Goal: Task Accomplishment & Management: Manage account settings

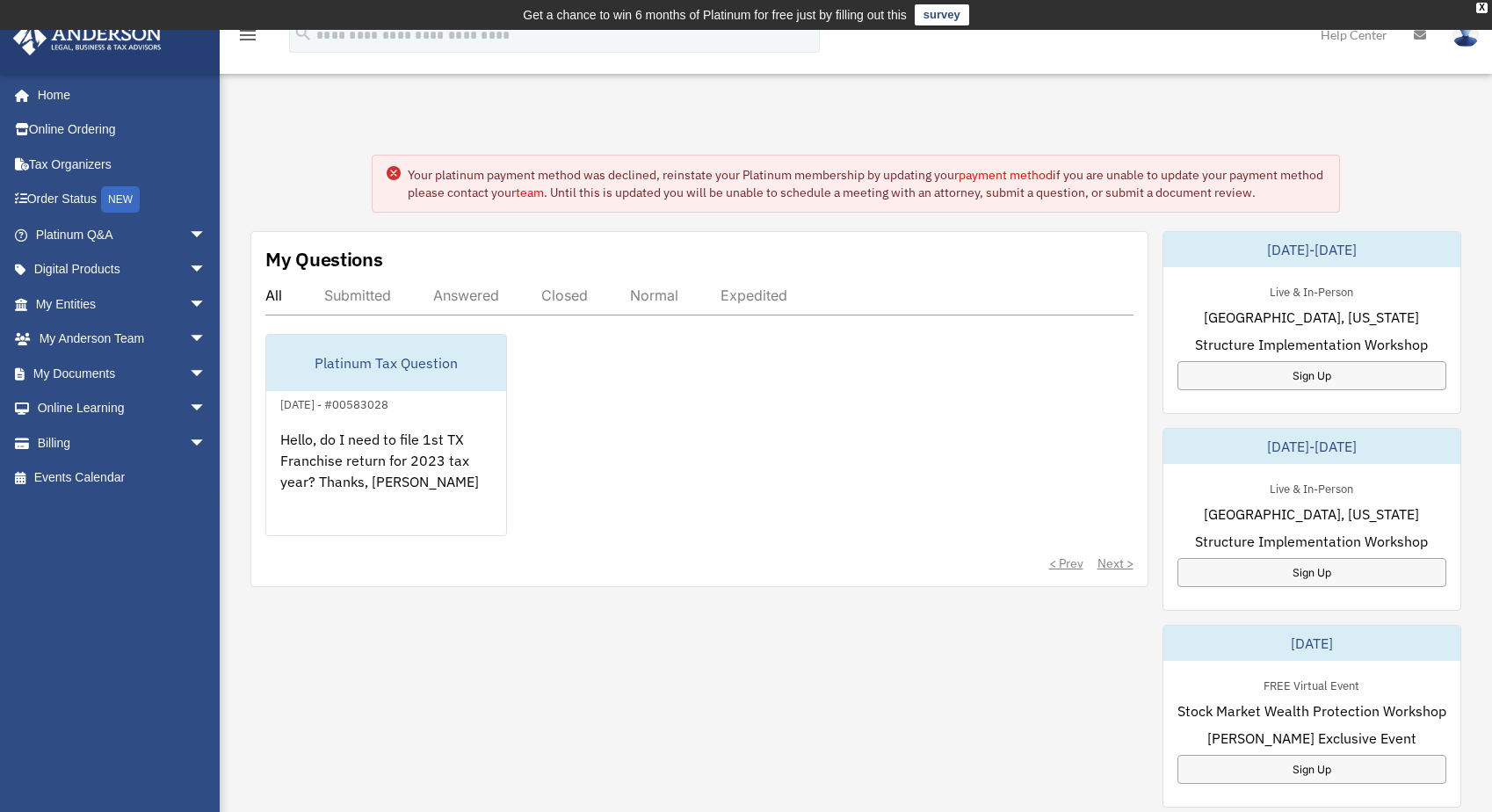
click at [1007, 176] on link "payment method" at bounding box center [1006, 175] width 94 height 16
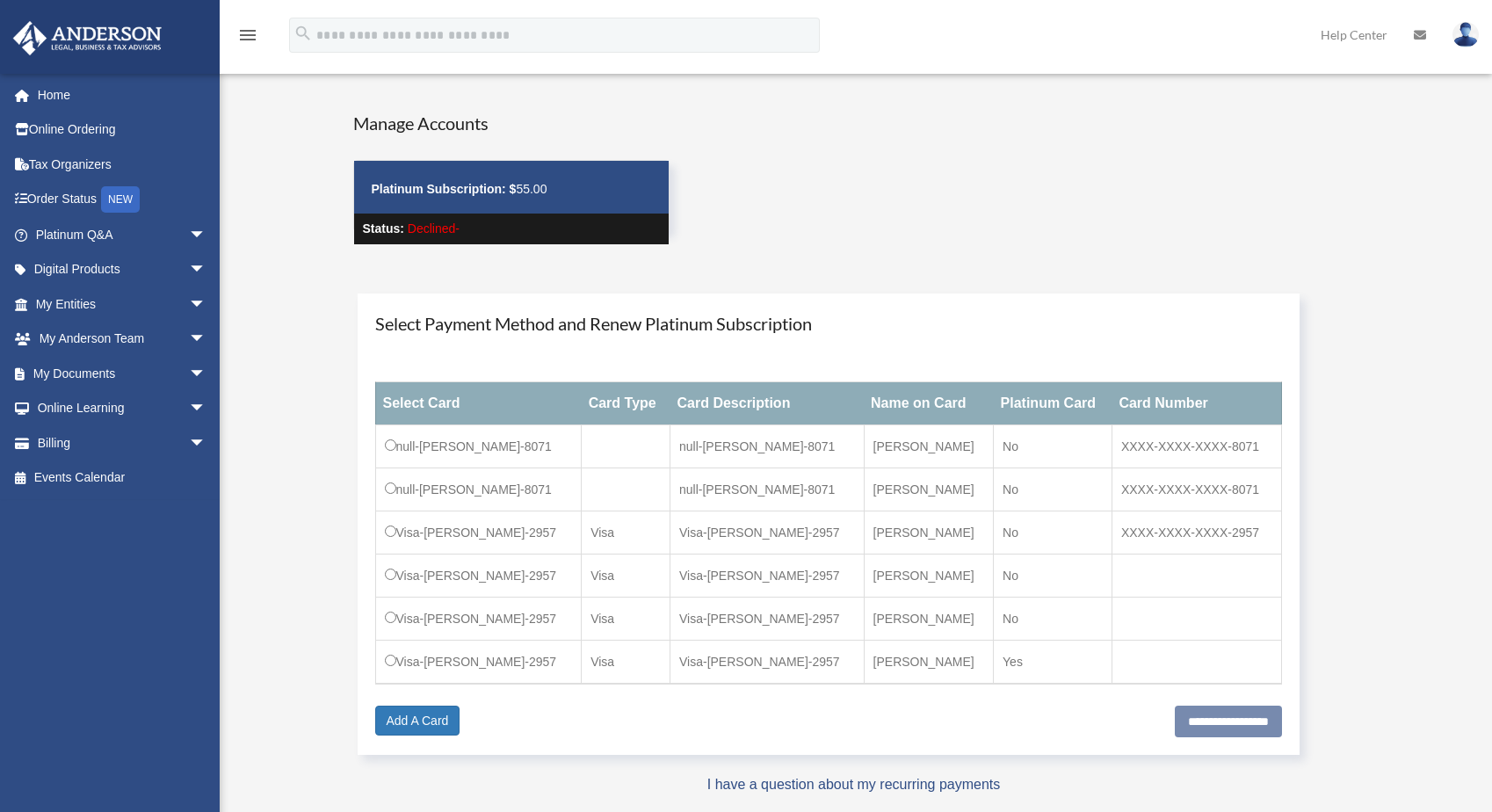
click at [732, 472] on td "null-[PERSON_NAME]-8071" at bounding box center [766, 490] width 194 height 43
click at [444, 458] on td "null-Kevin-Awero-8071" at bounding box center [479, 447] width 207 height 43
click at [440, 723] on link "Add A Card" at bounding box center [418, 720] width 85 height 30
click at [438, 711] on link "Add A Card" at bounding box center [418, 720] width 85 height 30
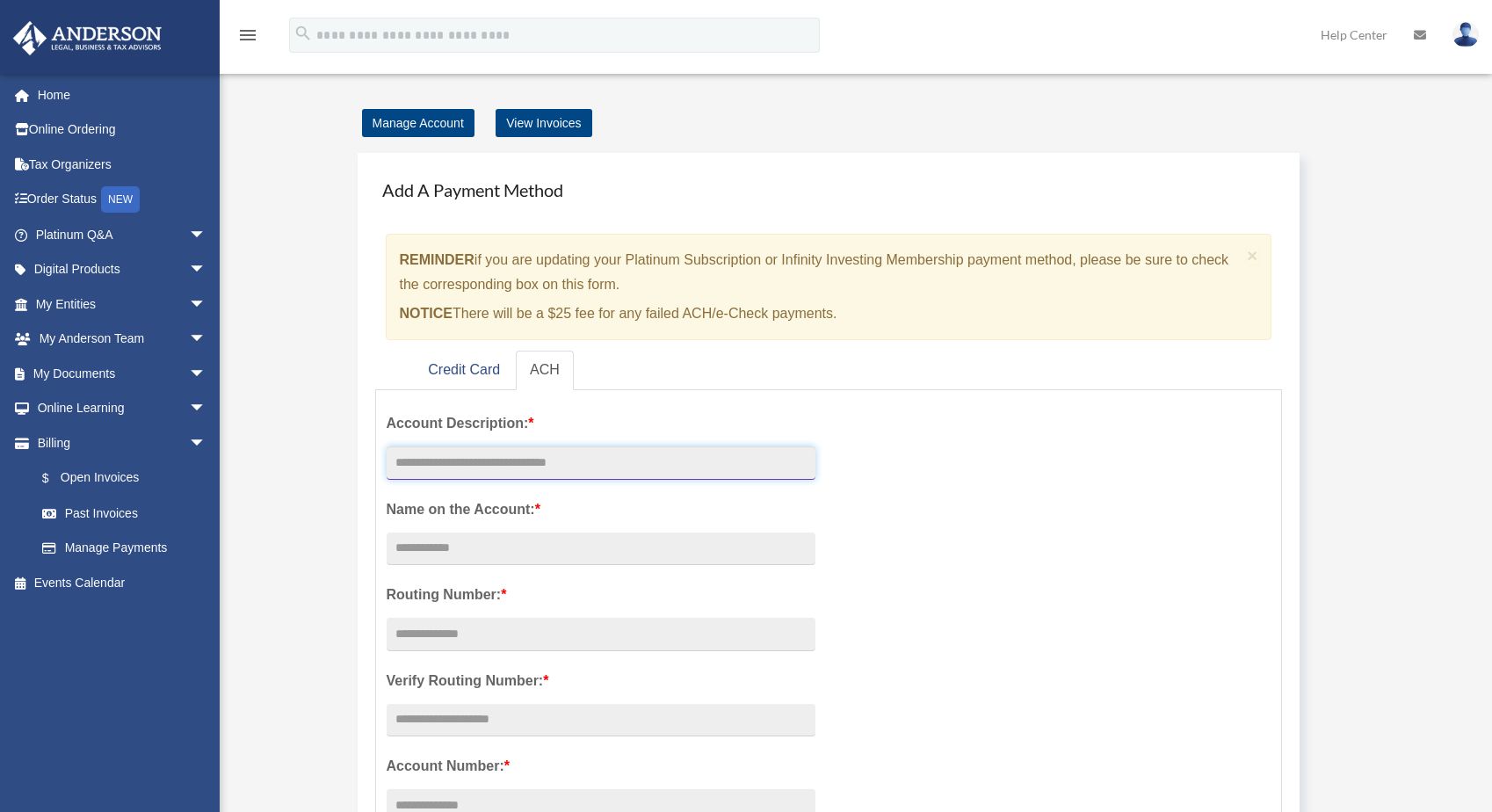
click at [517, 468] on input "text" at bounding box center [601, 463] width 429 height 34
click at [473, 360] on link "Credit Card" at bounding box center [464, 370] width 100 height 39
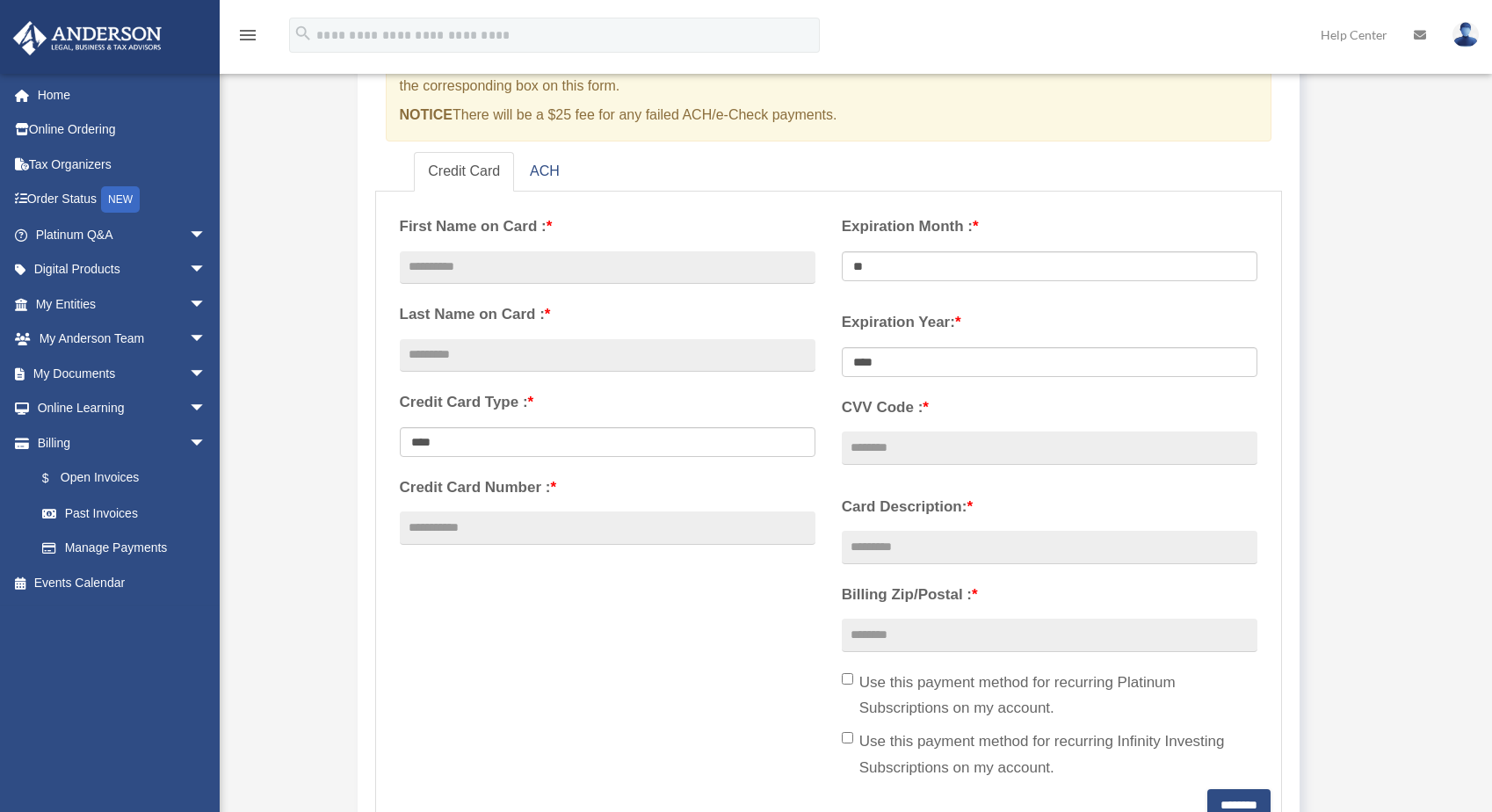
scroll to position [211, 0]
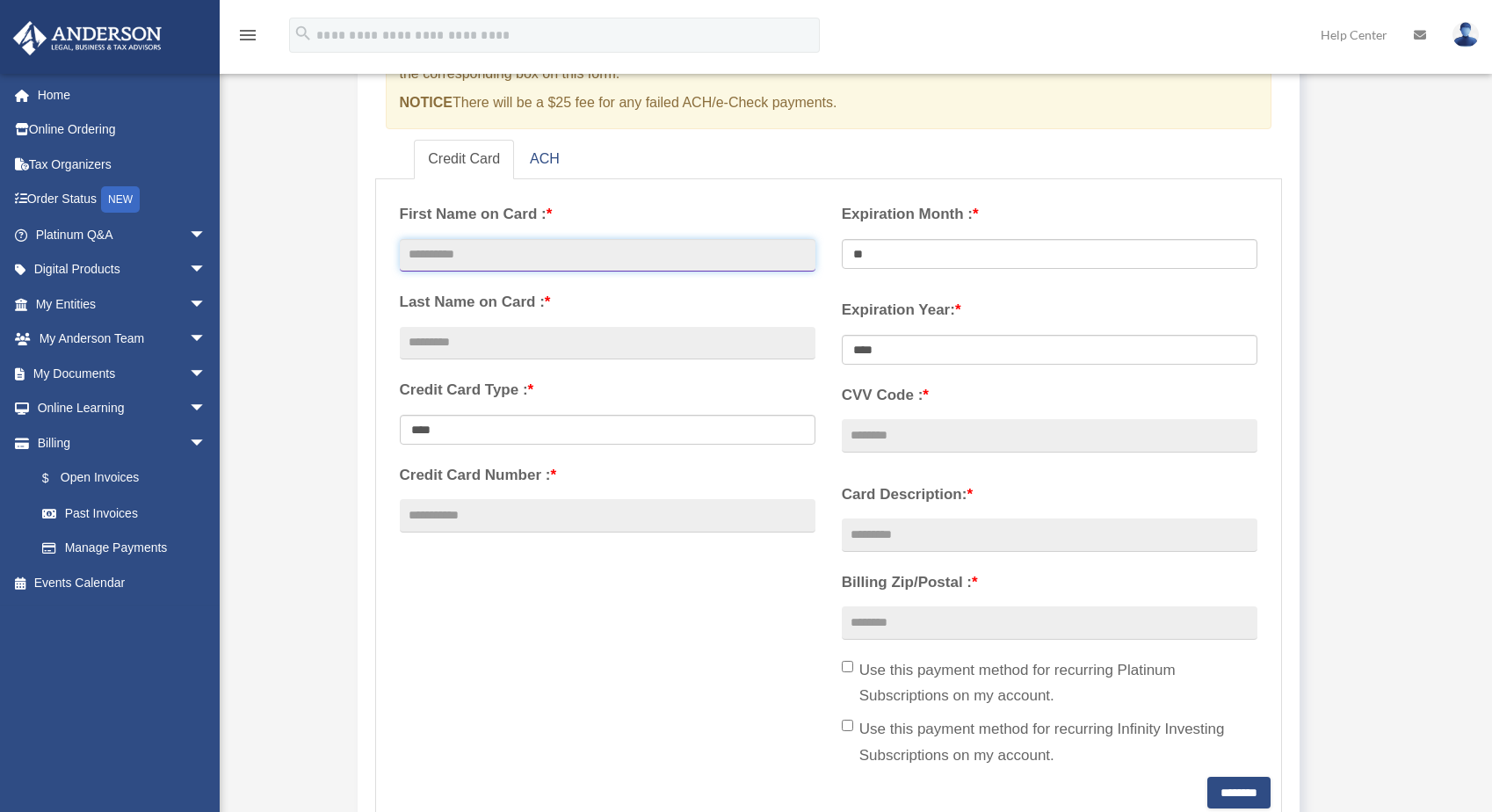
click at [533, 253] on input "text" at bounding box center [608, 256] width 416 height 34
type input "*****"
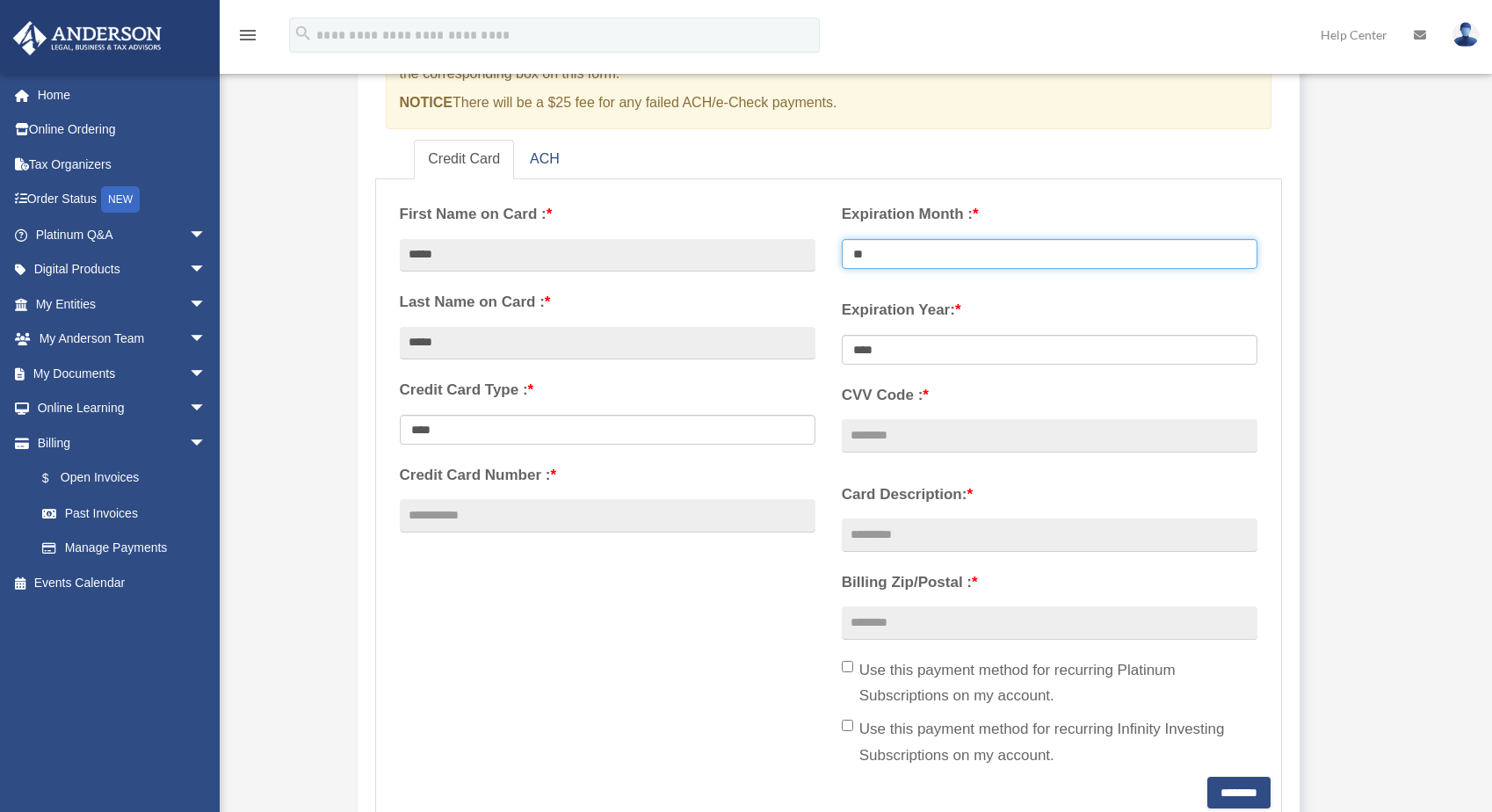
select select "**"
click at [842, 239] on select "** ** ** ** ** ** ** ** ** ** ** **" at bounding box center [1050, 254] width 416 height 30
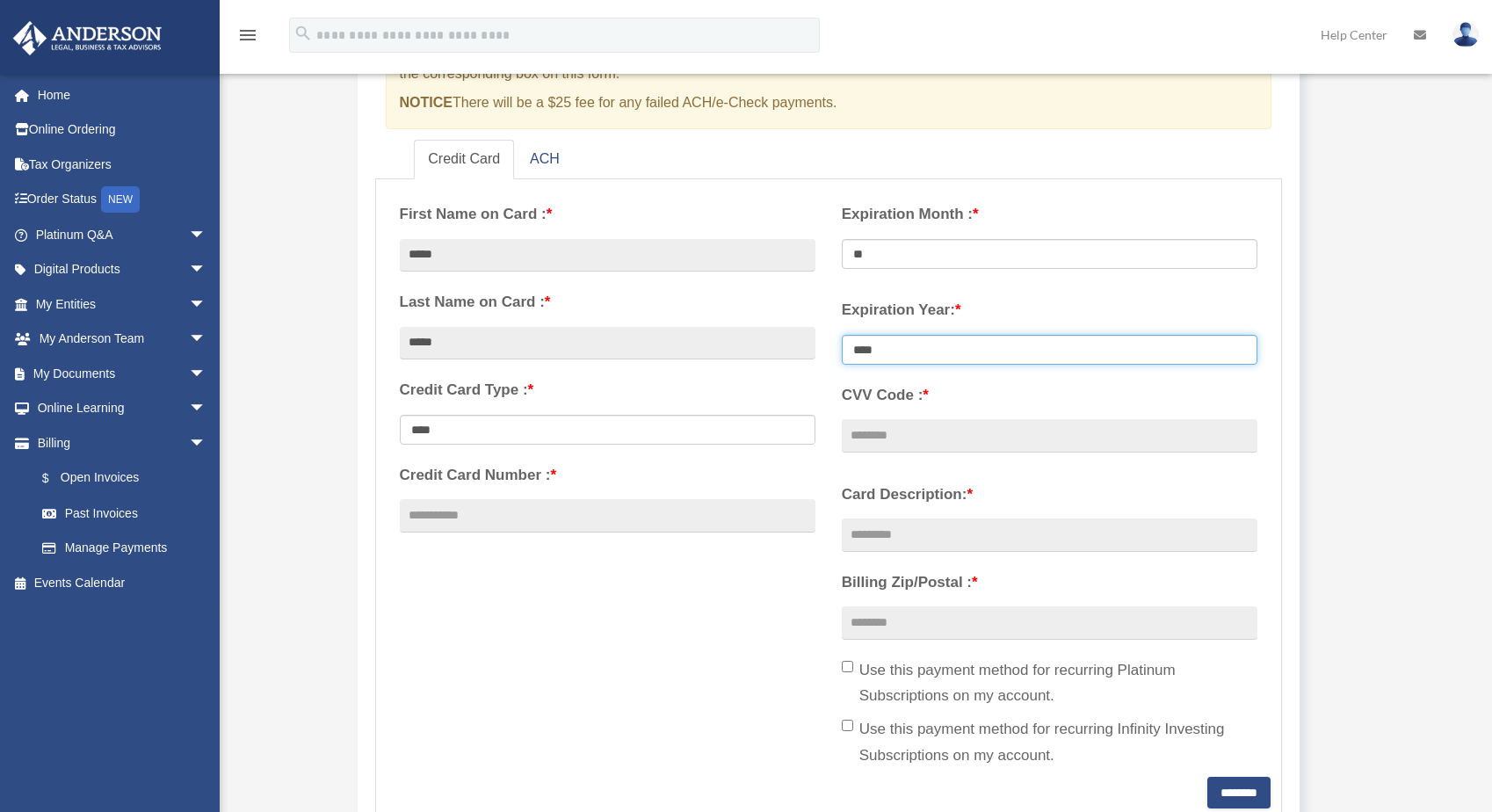
select select "****"
click at [842, 335] on select "**** **** **** **** **** **** **** **** ****" at bounding box center [1050, 350] width 416 height 30
click at [933, 433] on input "CVV Code : *" at bounding box center [1050, 436] width 416 height 34
type input "***"
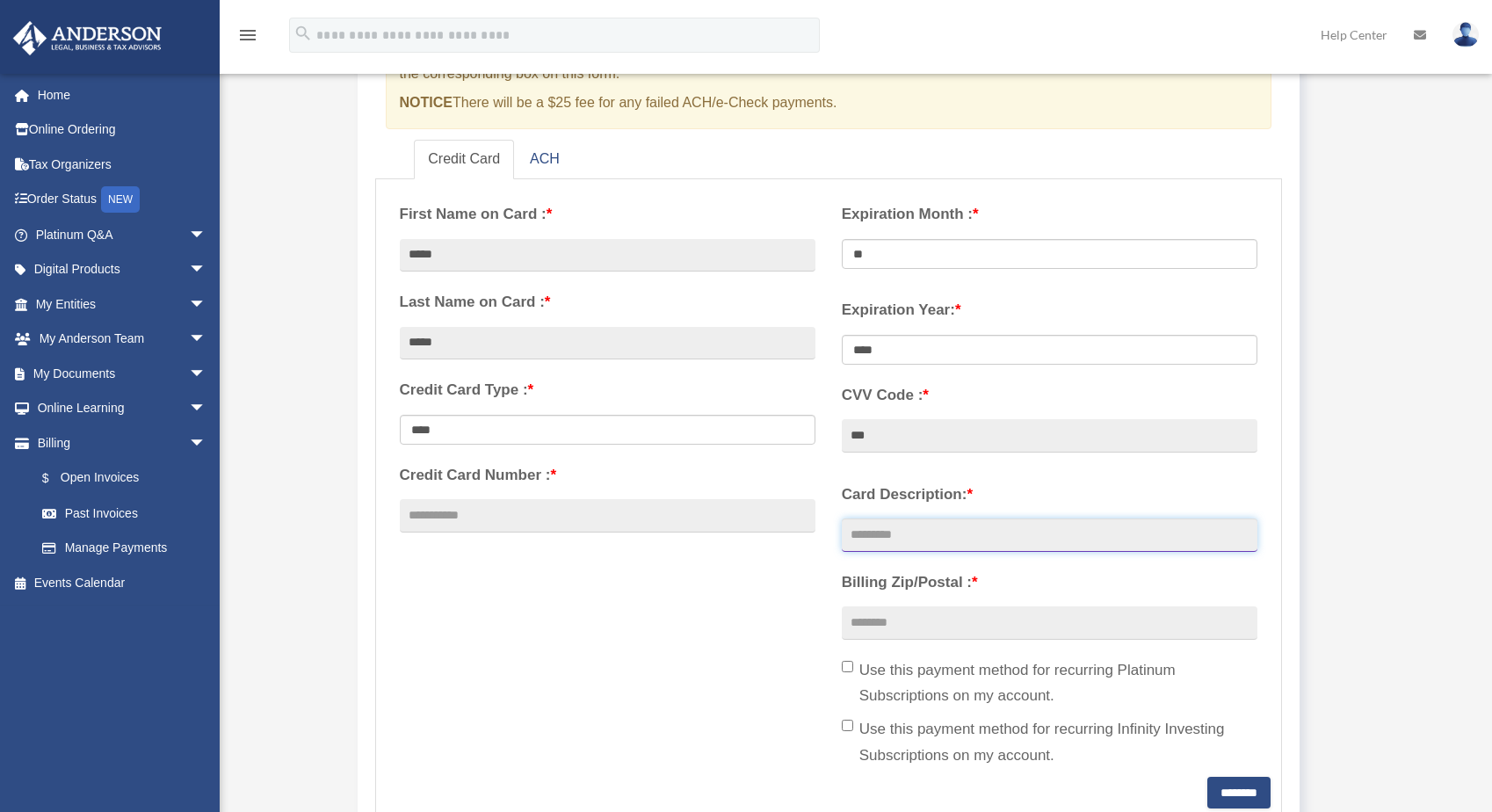
click at [959, 519] on input "Card Description: *" at bounding box center [1050, 535] width 416 height 34
type input "****"
click at [965, 619] on input "Billing Zip/Postal : *" at bounding box center [1050, 623] width 416 height 34
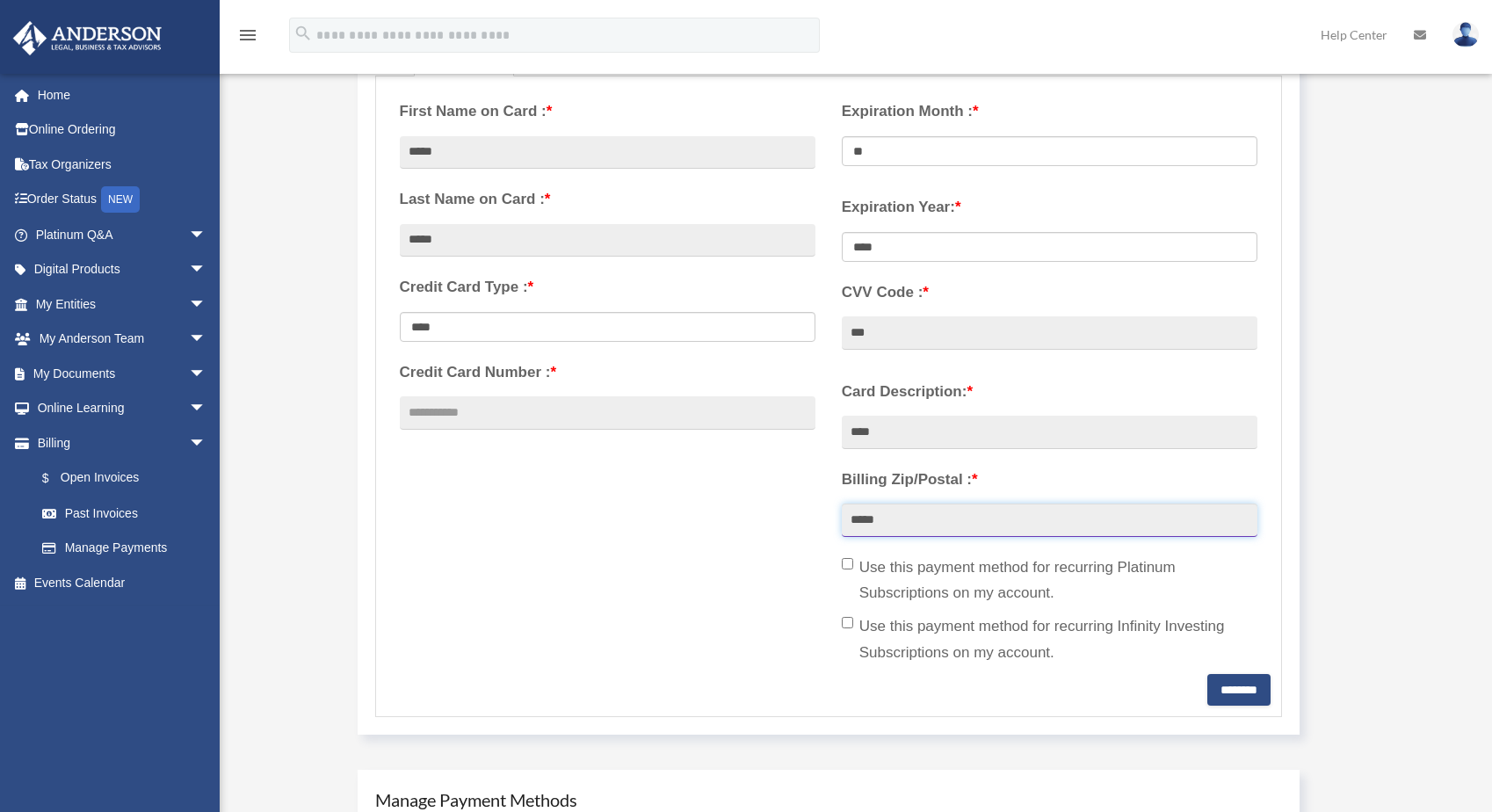
scroll to position [316, 0]
type input "*****"
click at [1030, 571] on label "Use this payment method for recurring Platinum Subscriptions on my account." at bounding box center [1050, 578] width 416 height 53
click at [1238, 683] on input "********" at bounding box center [1238, 687] width 63 height 32
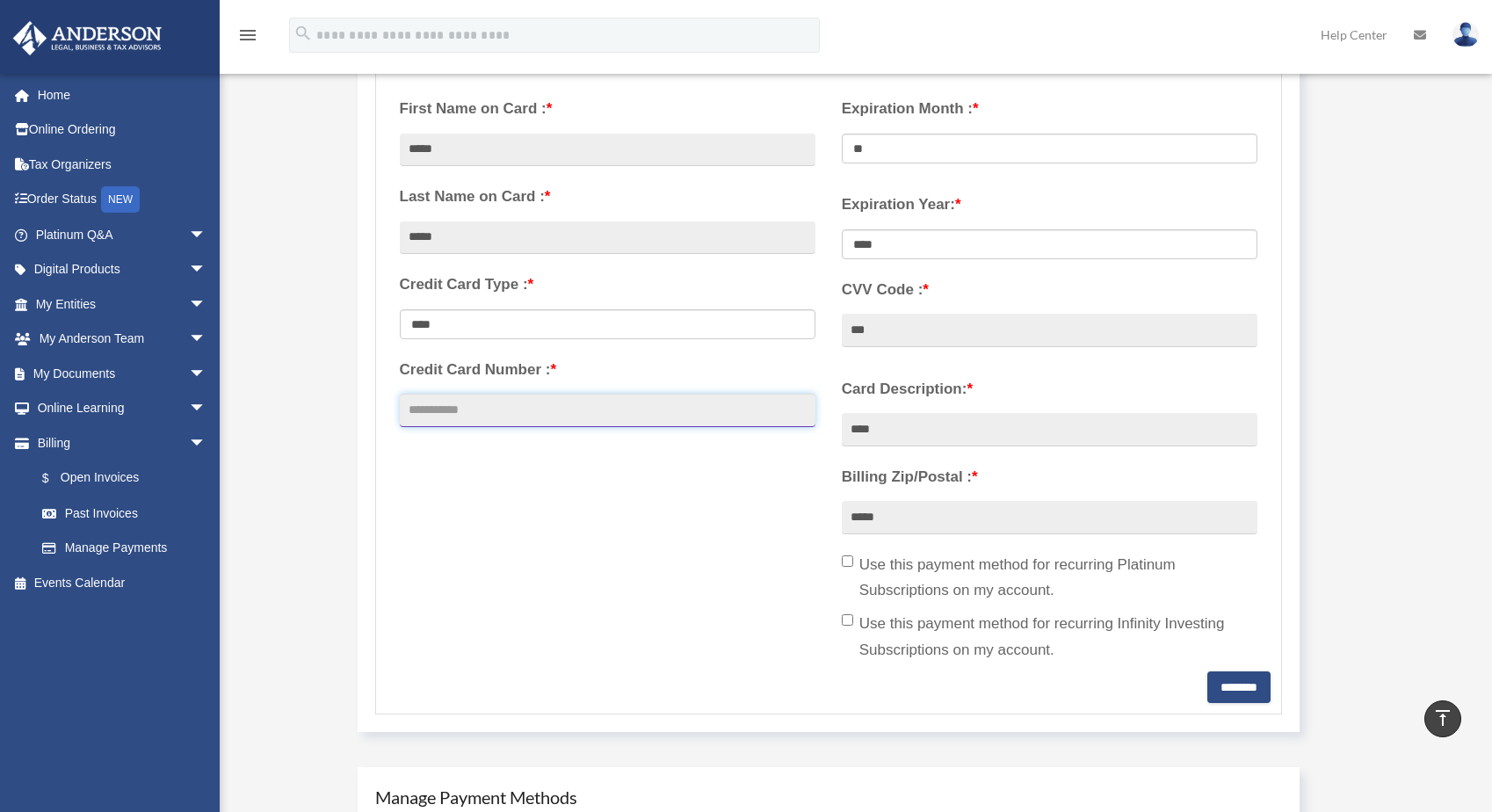
click at [534, 403] on input "Credit Card Number : *" at bounding box center [608, 410] width 416 height 34
type input "**********"
click at [1281, 683] on form "**********" at bounding box center [829, 394] width 908 height 640
click at [1241, 683] on input "********" at bounding box center [1238, 687] width 63 height 32
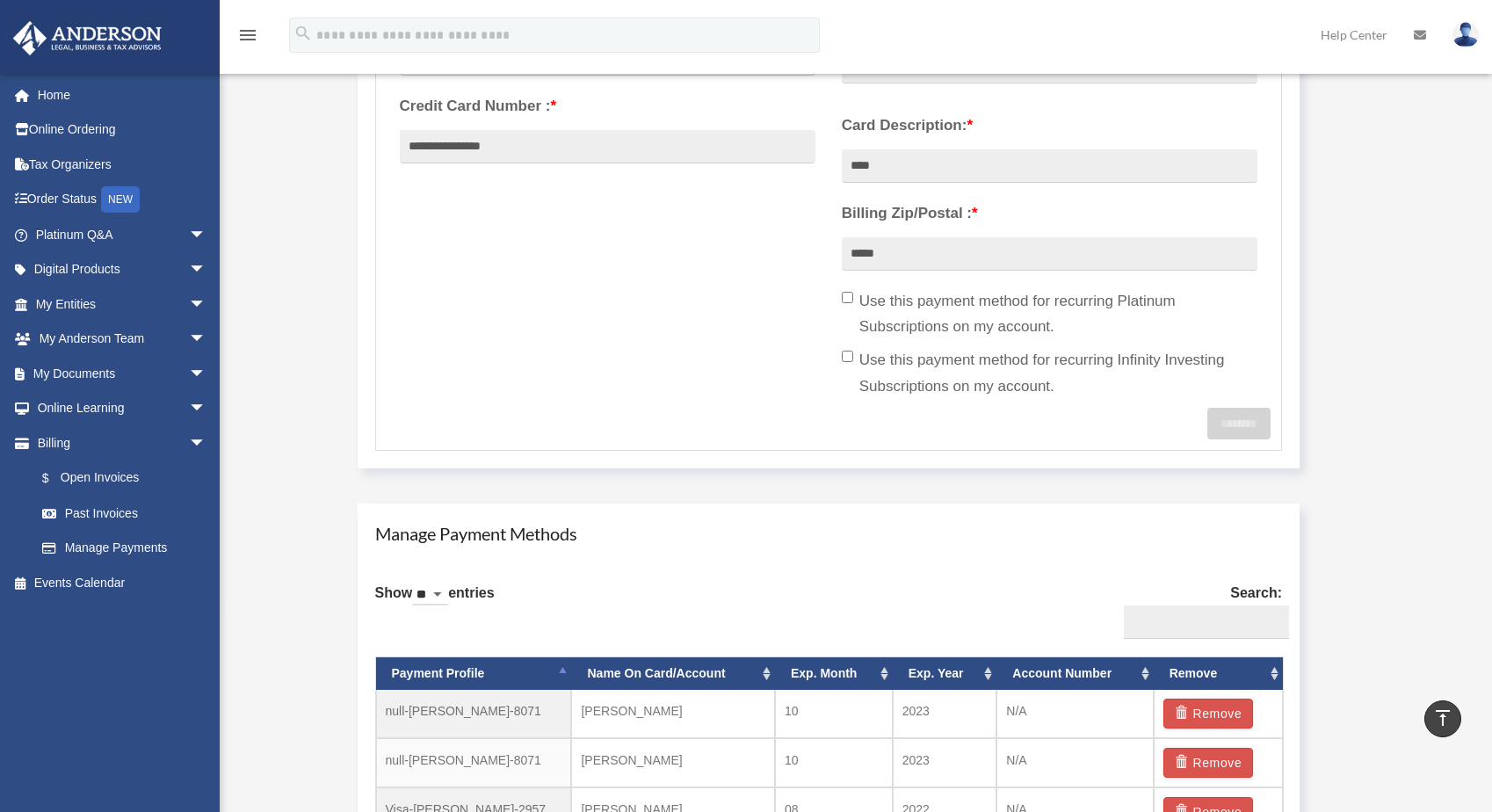
scroll to position [738, 0]
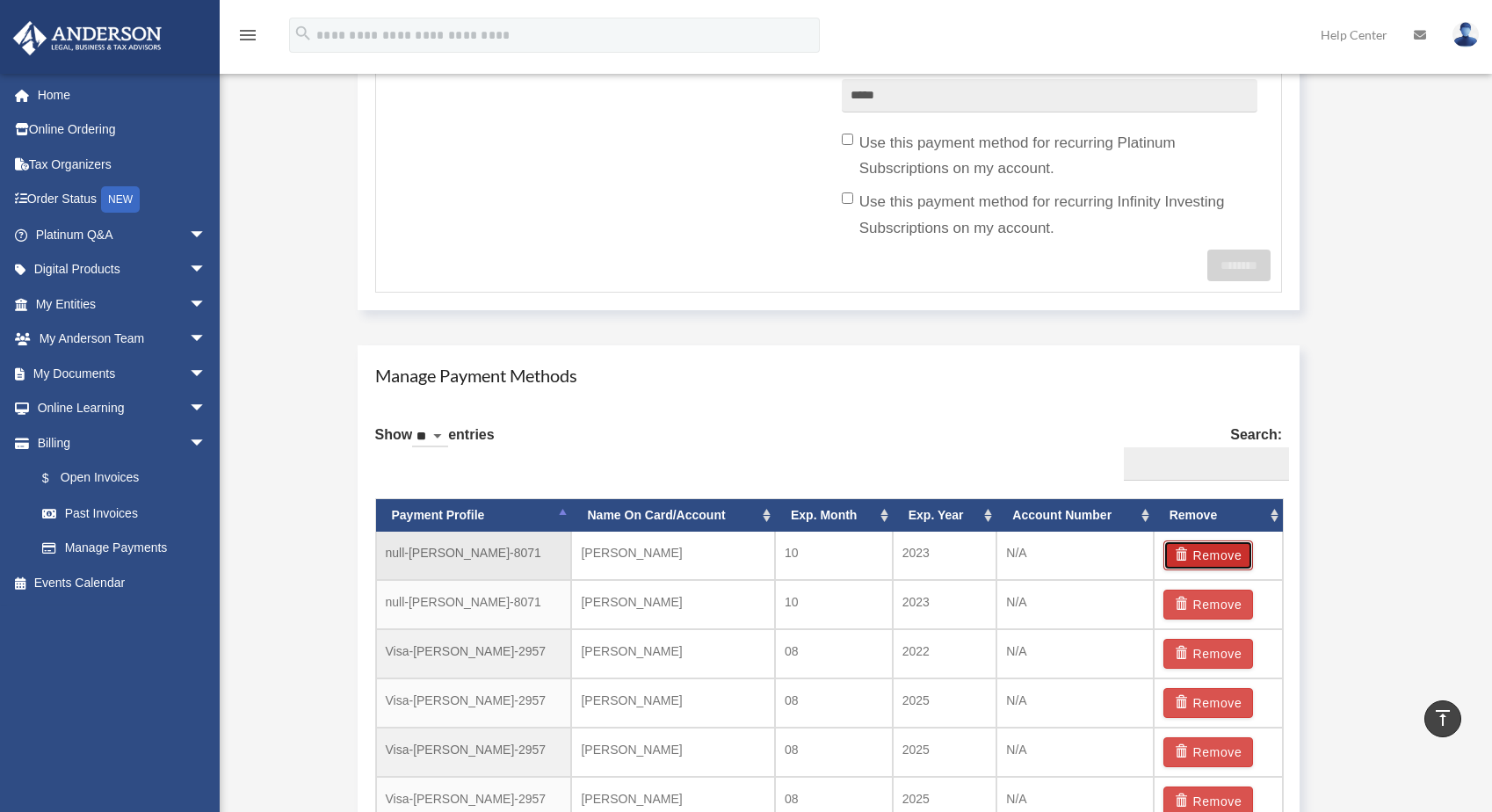
click at [1209, 568] on button "Remove" at bounding box center [1208, 556] width 90 height 30
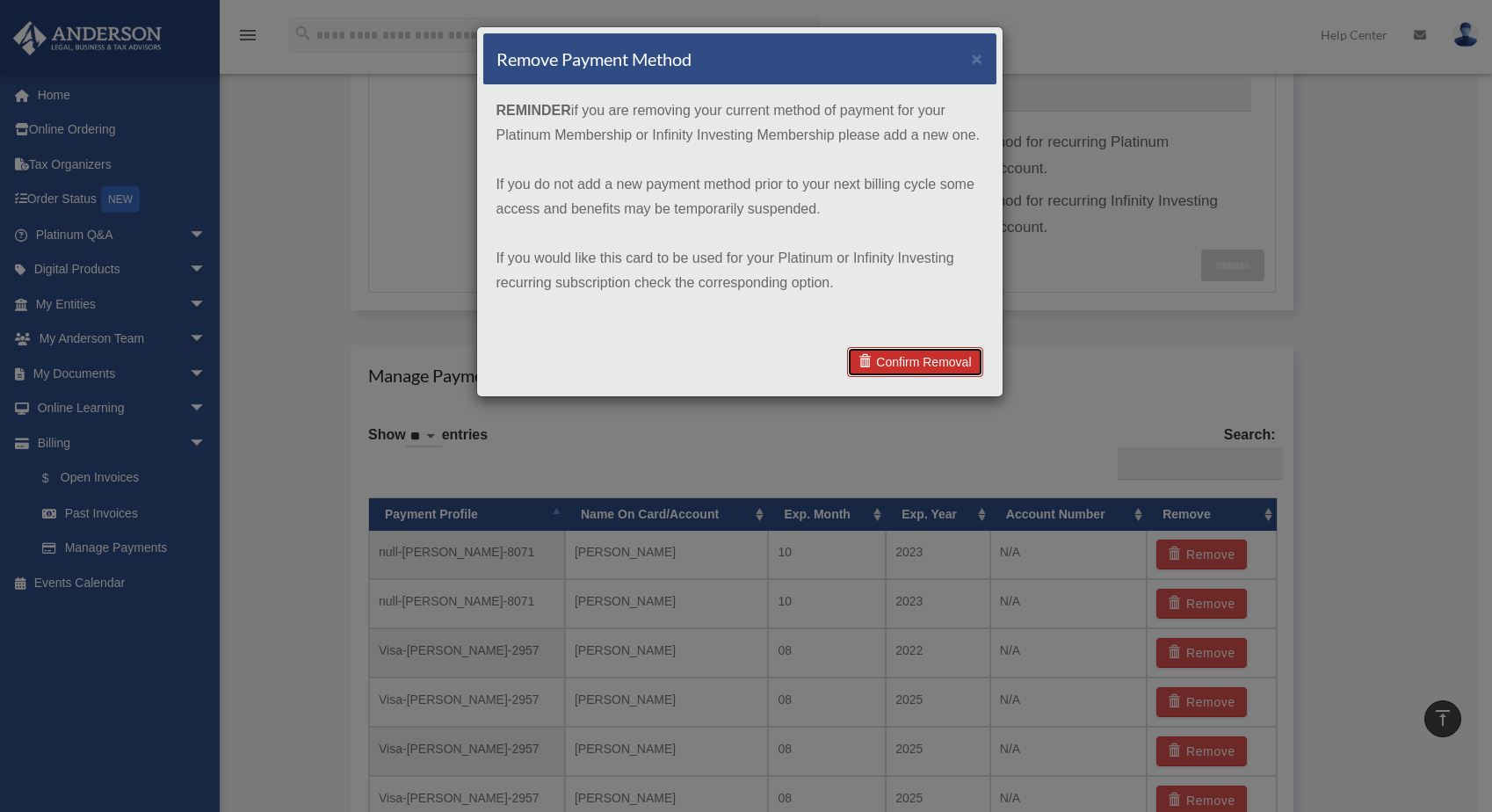
click at [911, 349] on link "Confirm Removal" at bounding box center [915, 362] width 135 height 30
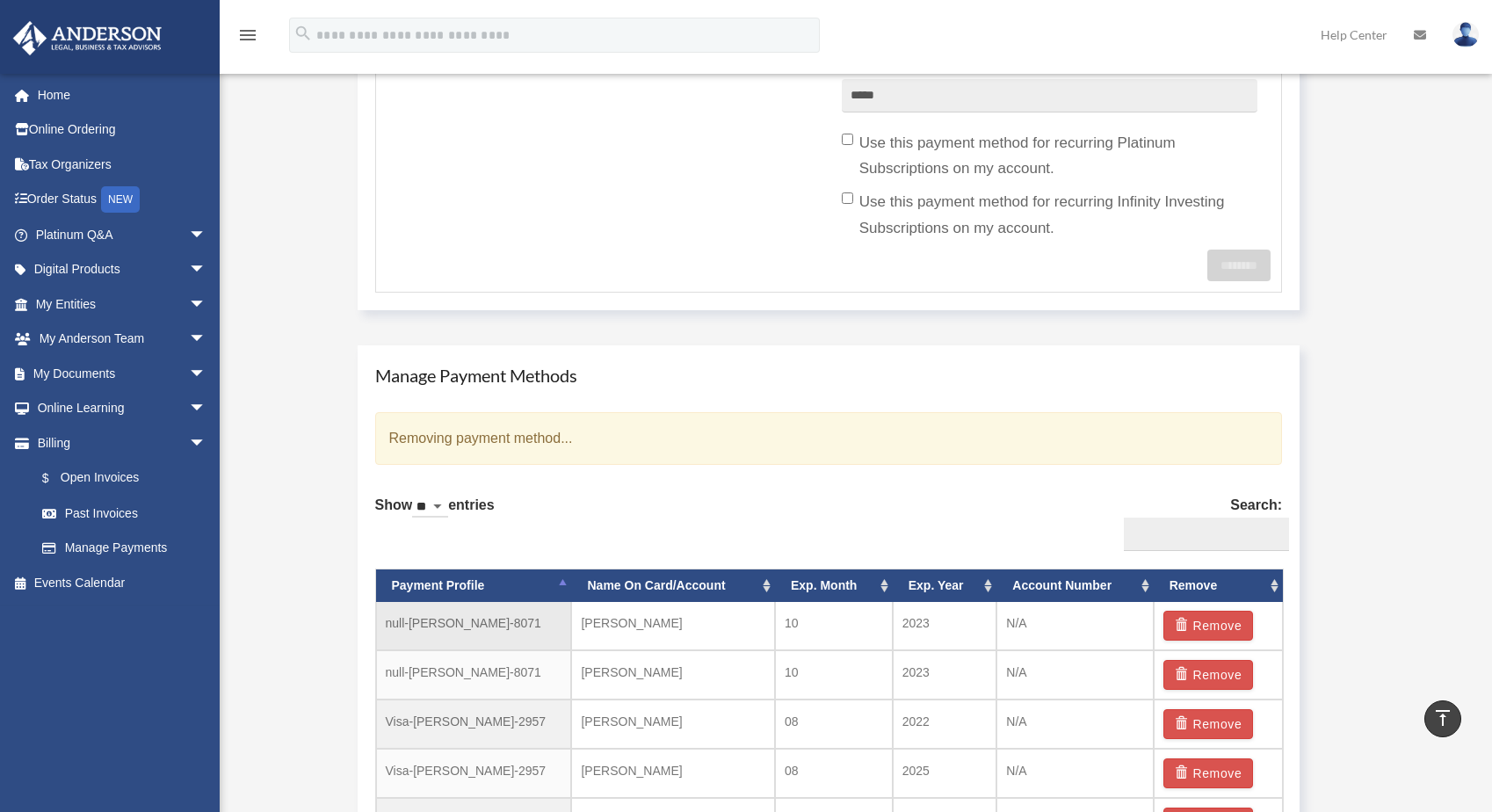
click at [1215, 647] on td "Remove" at bounding box center [1219, 625] width 130 height 48
click at [1207, 633] on button "Remove" at bounding box center [1208, 625] width 90 height 30
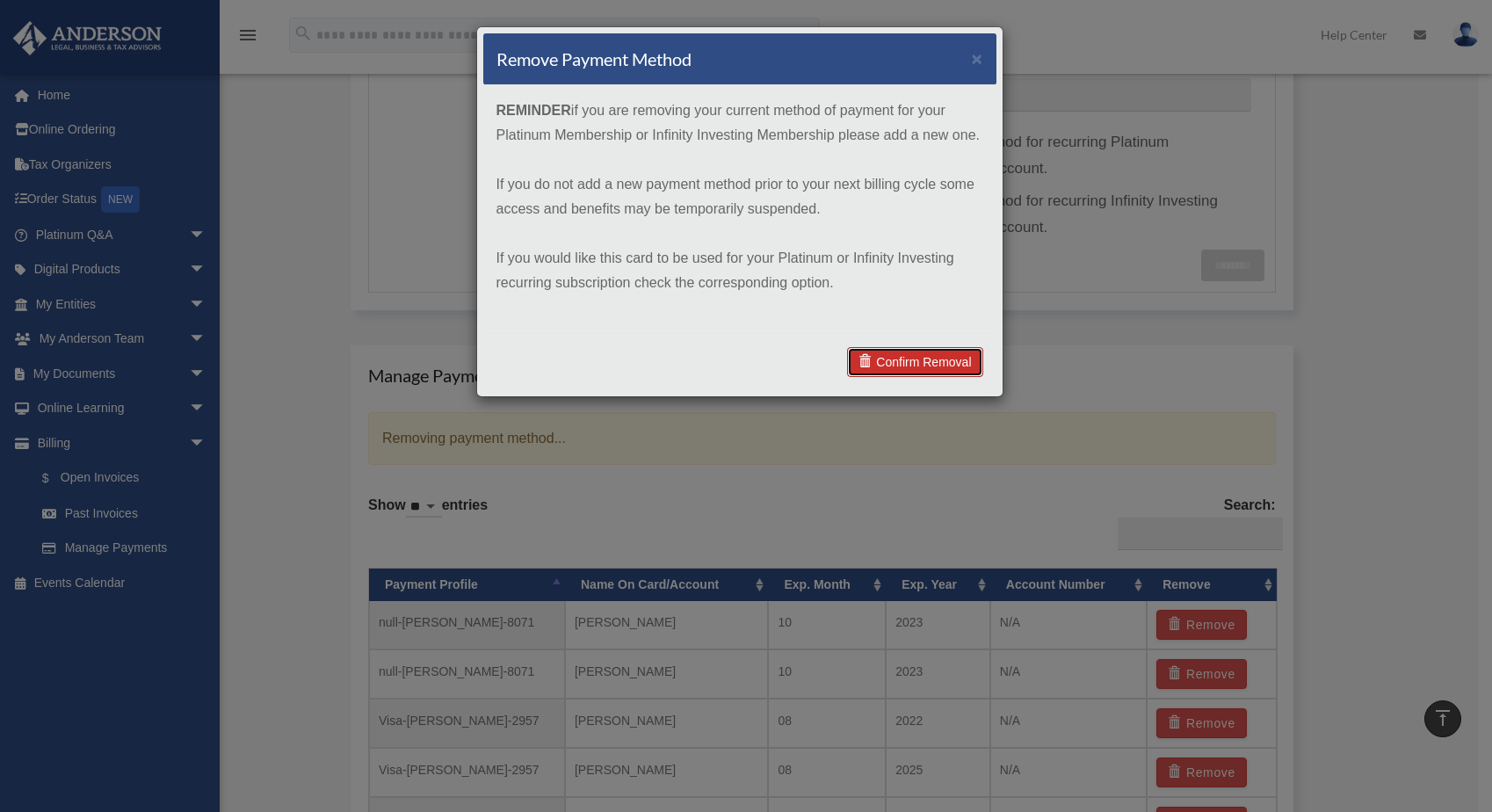
click at [946, 350] on link "Confirm Removal" at bounding box center [915, 362] width 135 height 30
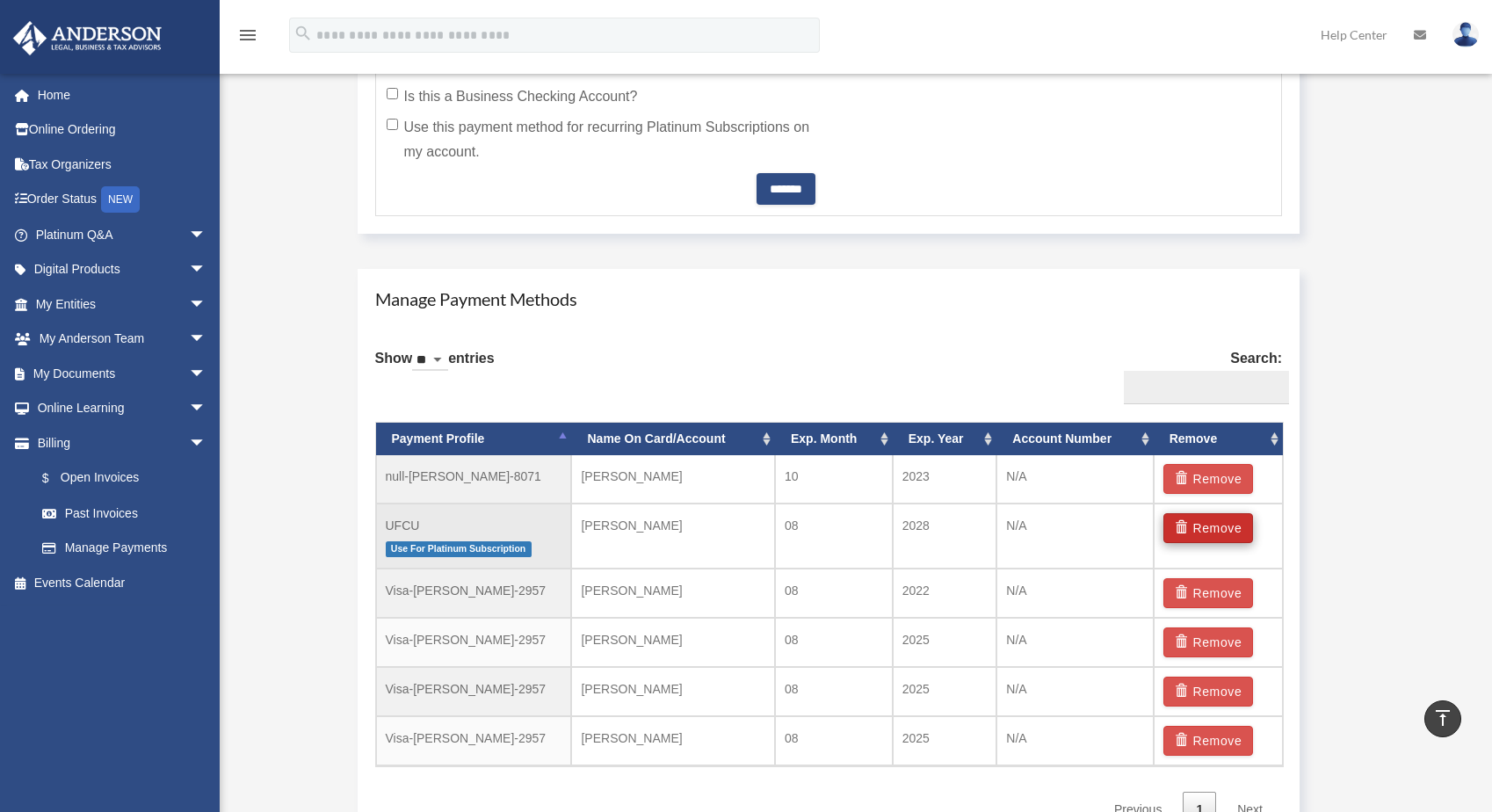
scroll to position [843, 0]
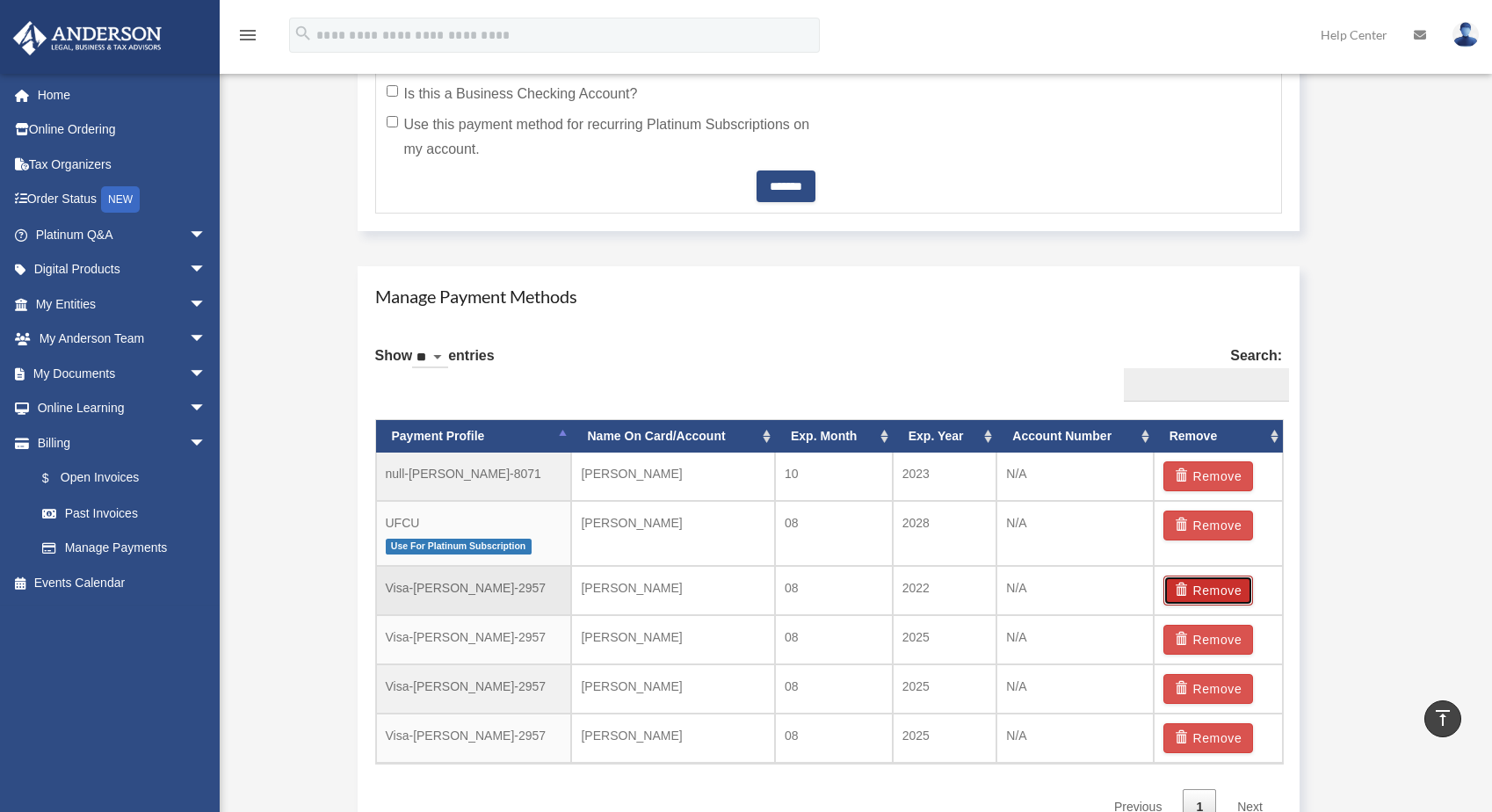
click at [1189, 590] on span "button" at bounding box center [1184, 589] width 19 height 12
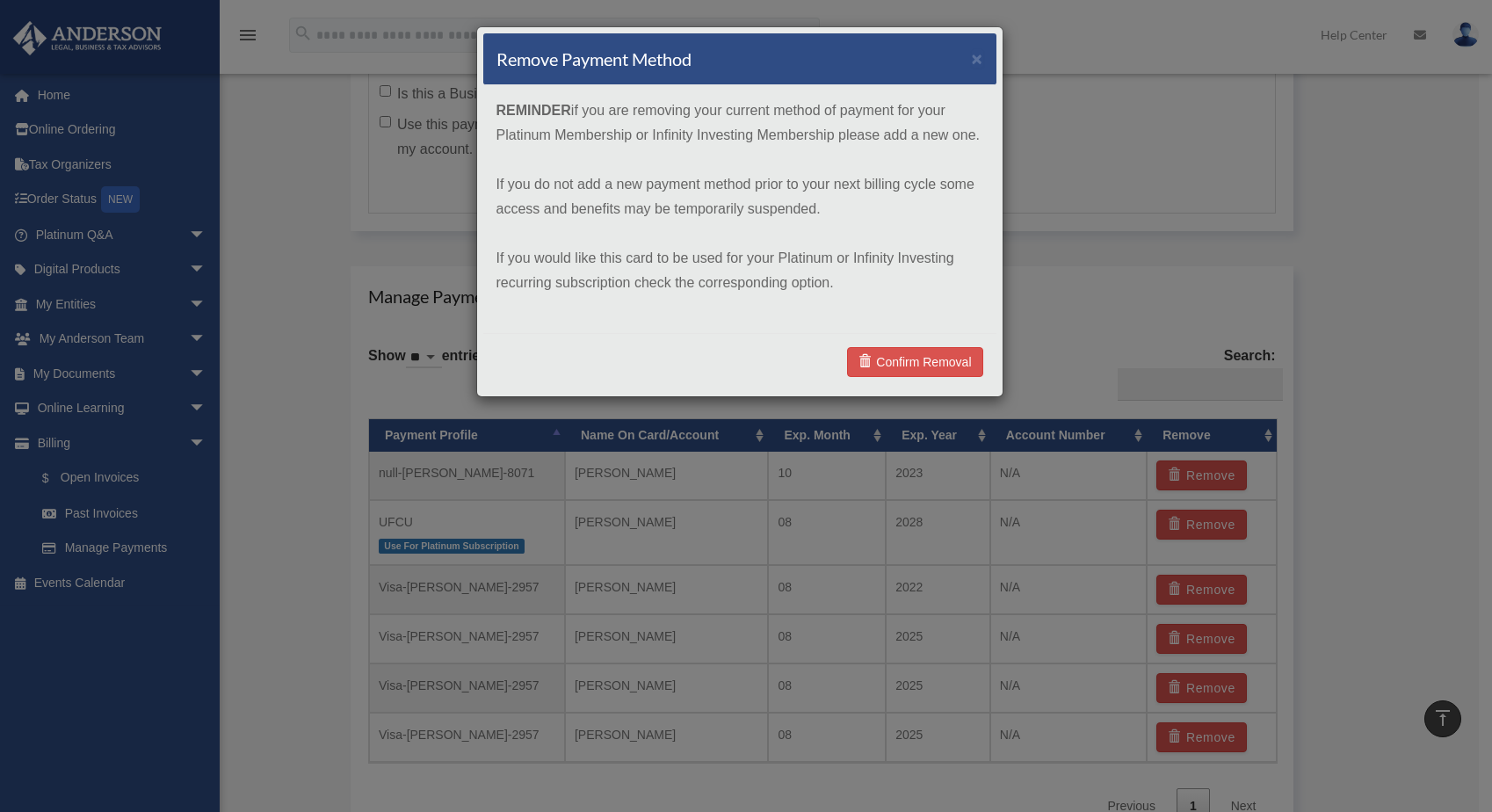
click at [888, 345] on div "Confirm Removal" at bounding box center [740, 361] width 514 height 57
click at [888, 351] on link "Confirm Removal" at bounding box center [915, 362] width 135 height 30
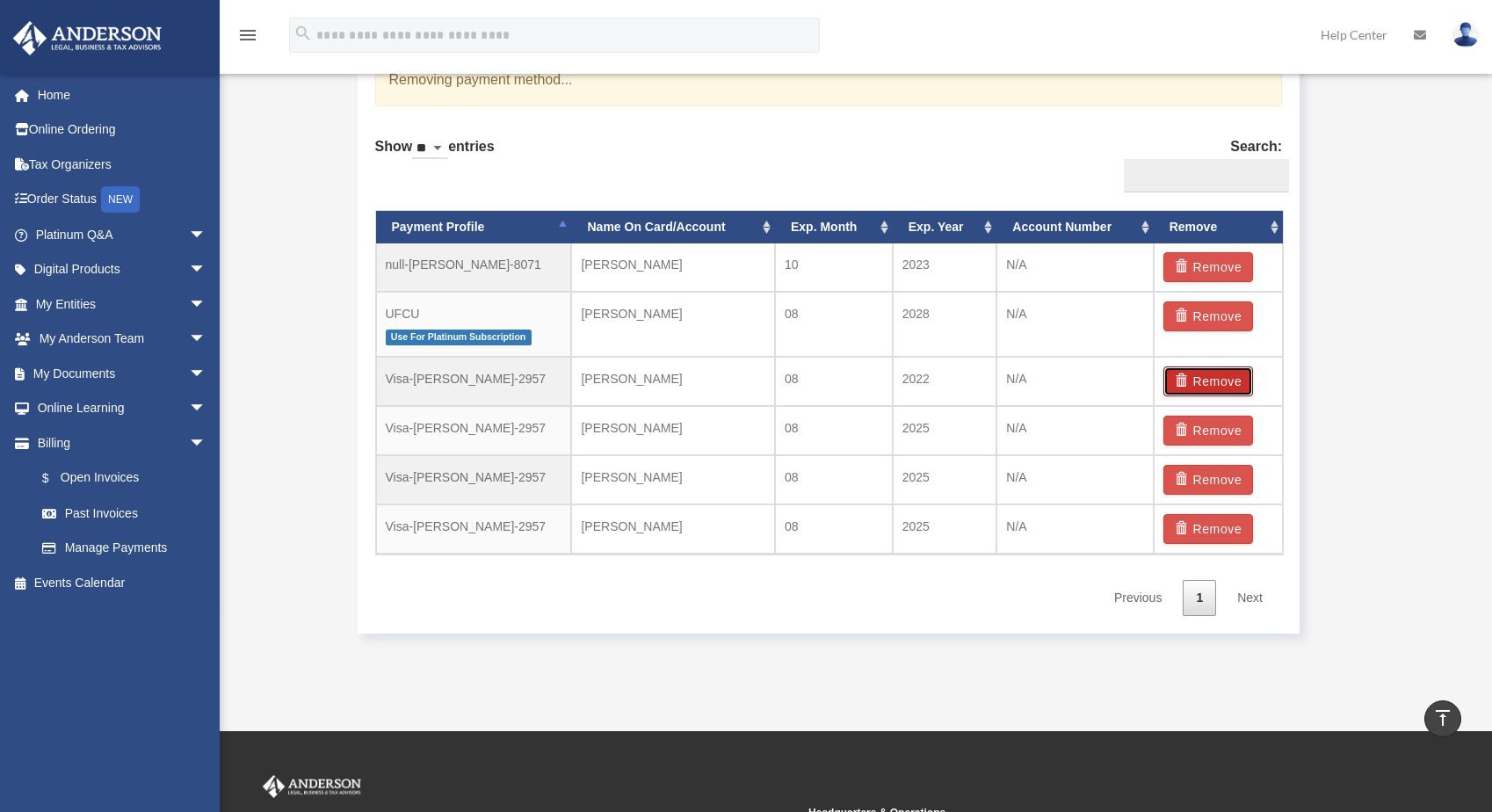
scroll to position [1265, 0]
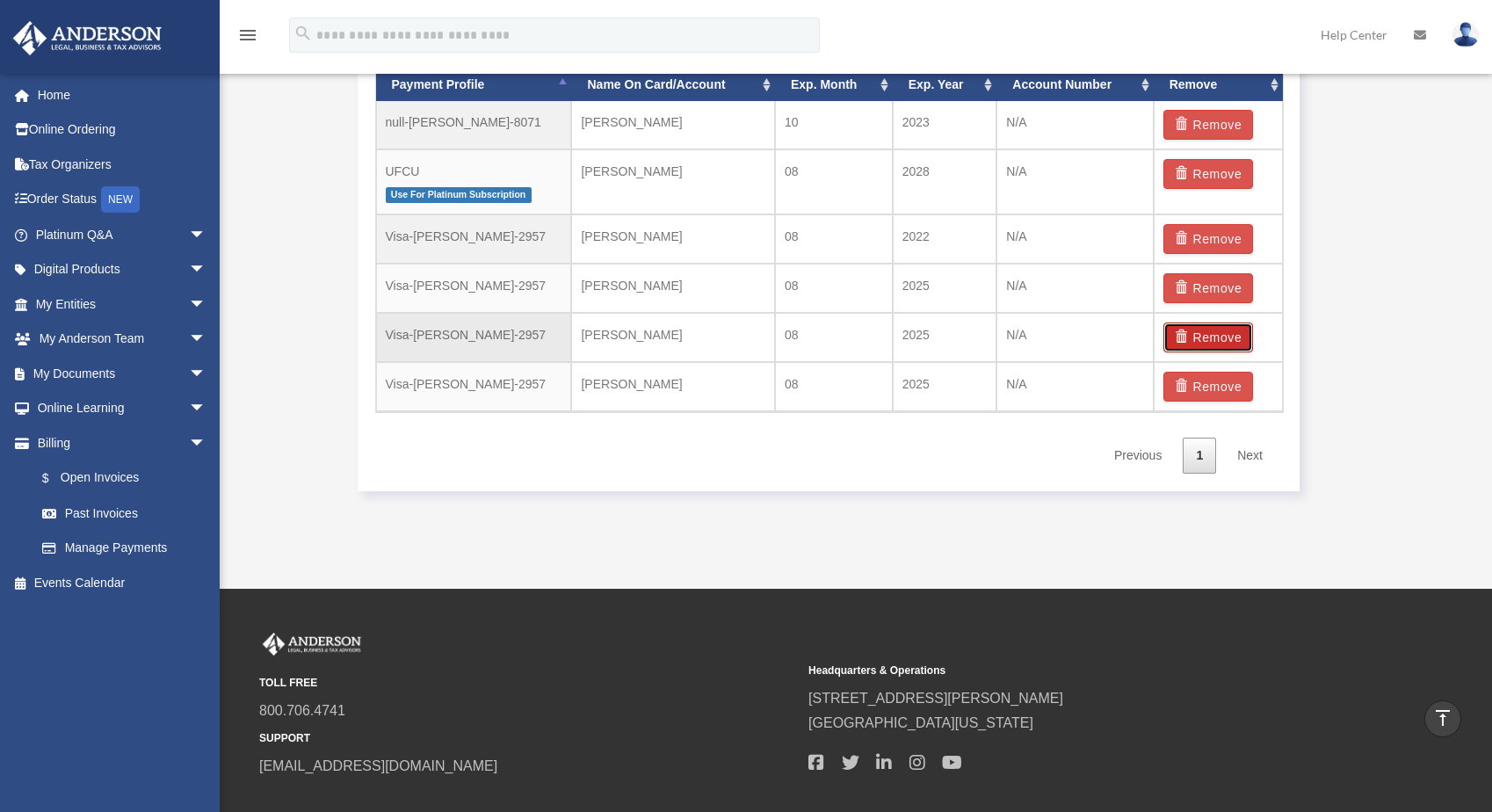
click at [1200, 341] on button "Remove" at bounding box center [1208, 337] width 90 height 30
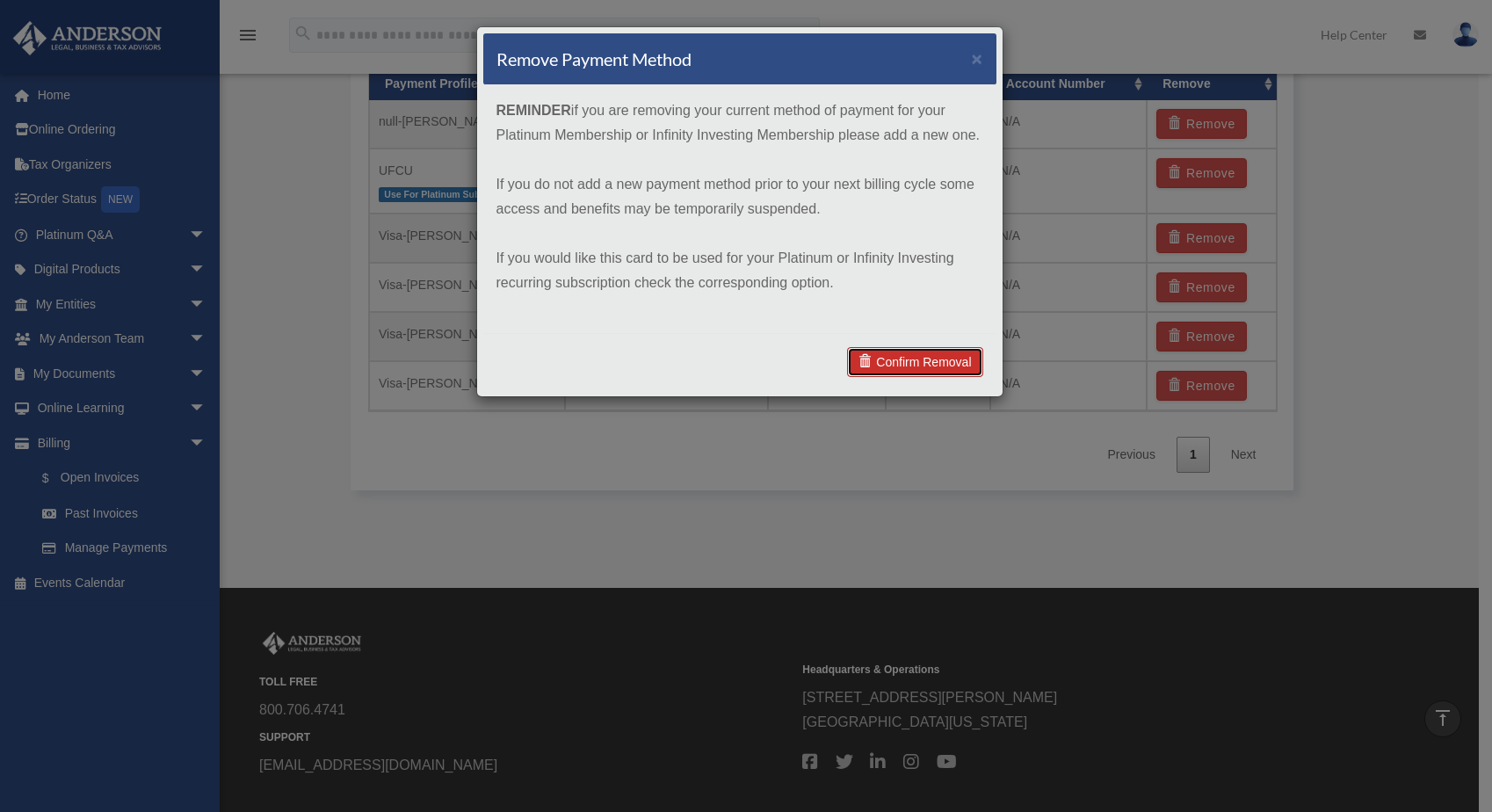
click at [919, 356] on link "Confirm Removal" at bounding box center [915, 362] width 135 height 30
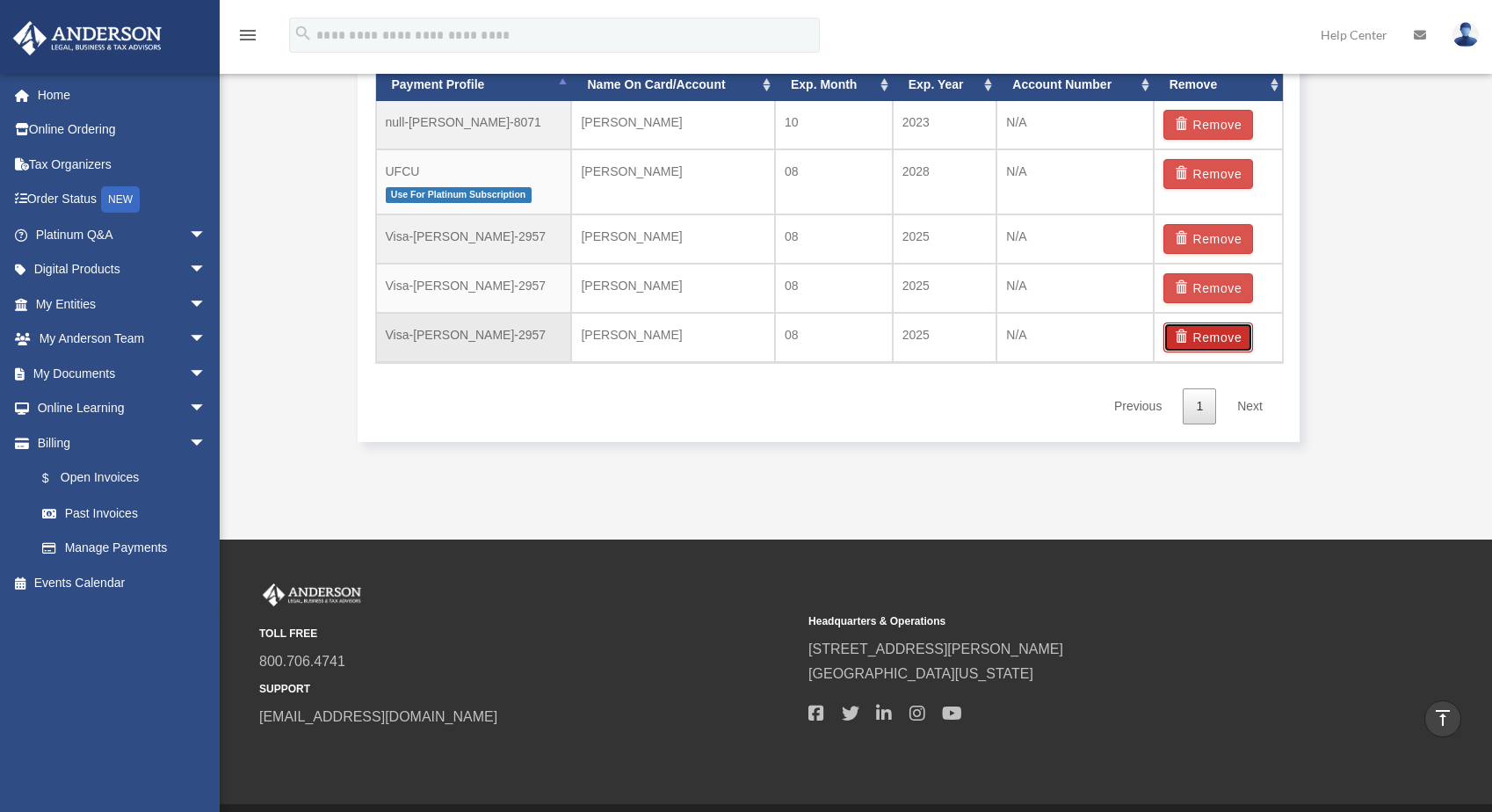
click at [1195, 342] on button "Remove" at bounding box center [1208, 337] width 90 height 30
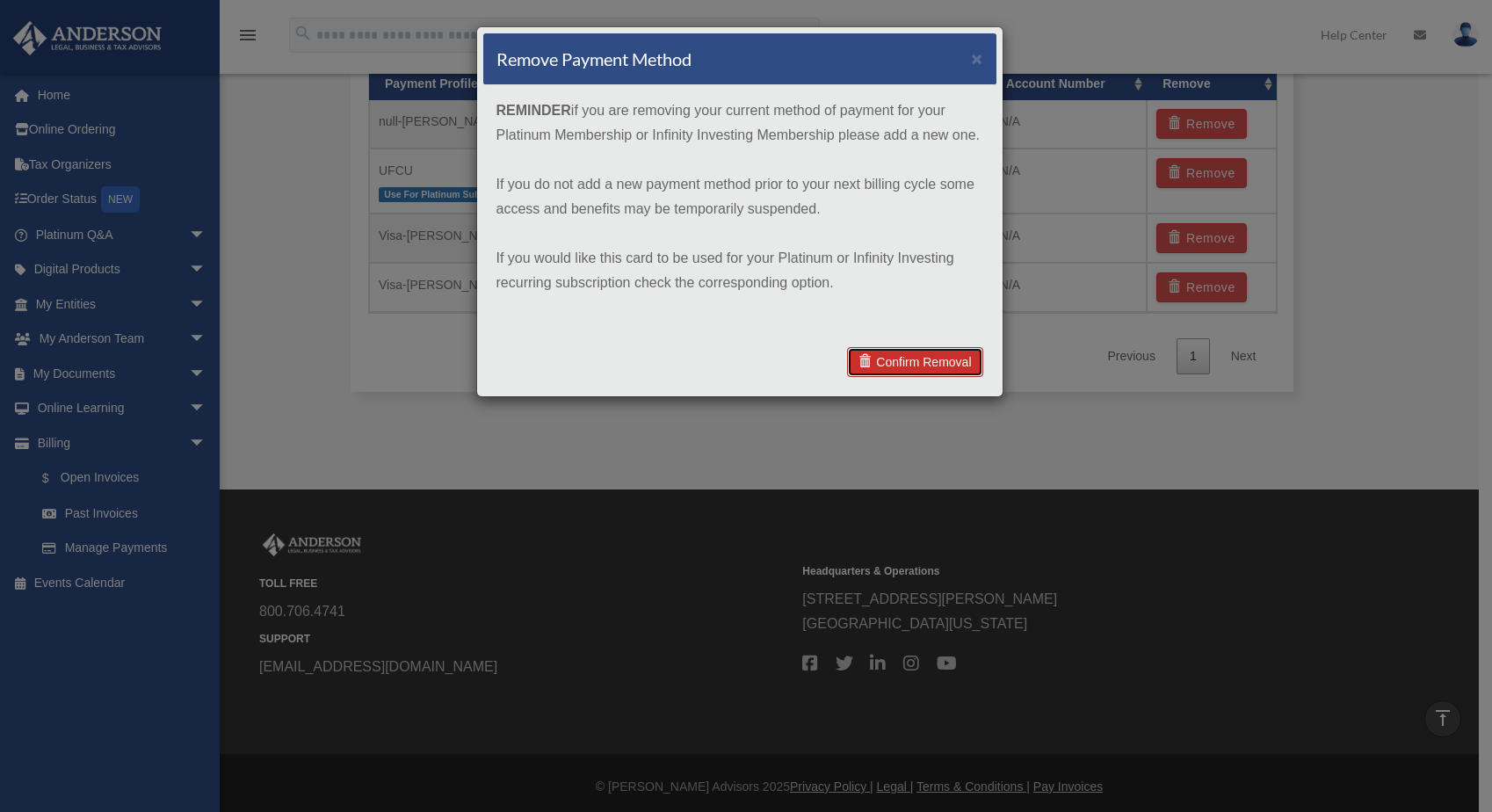
click at [894, 360] on link "Confirm Removal" at bounding box center [915, 362] width 135 height 30
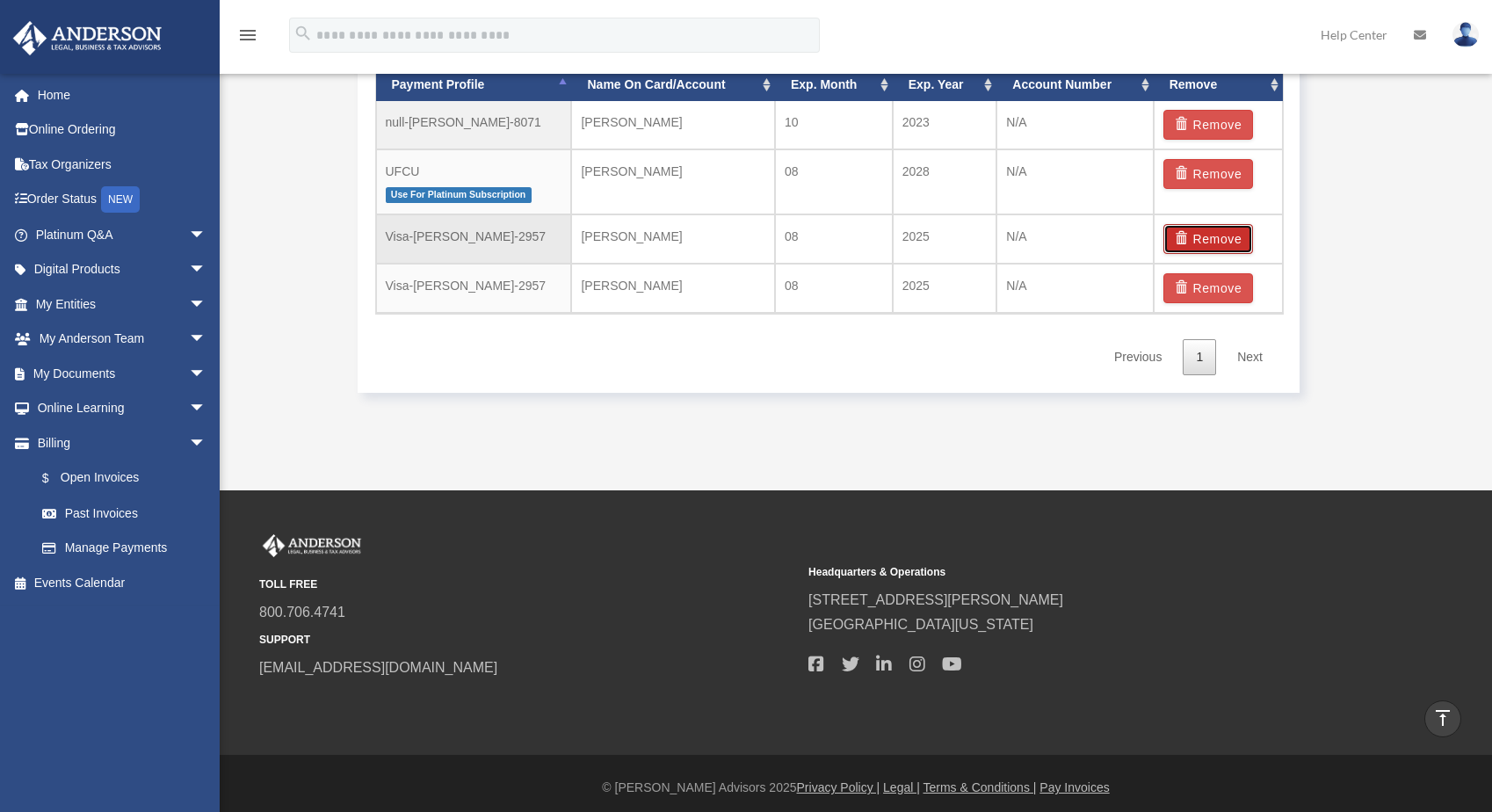
click at [1190, 237] on span "button" at bounding box center [1184, 237] width 19 height 12
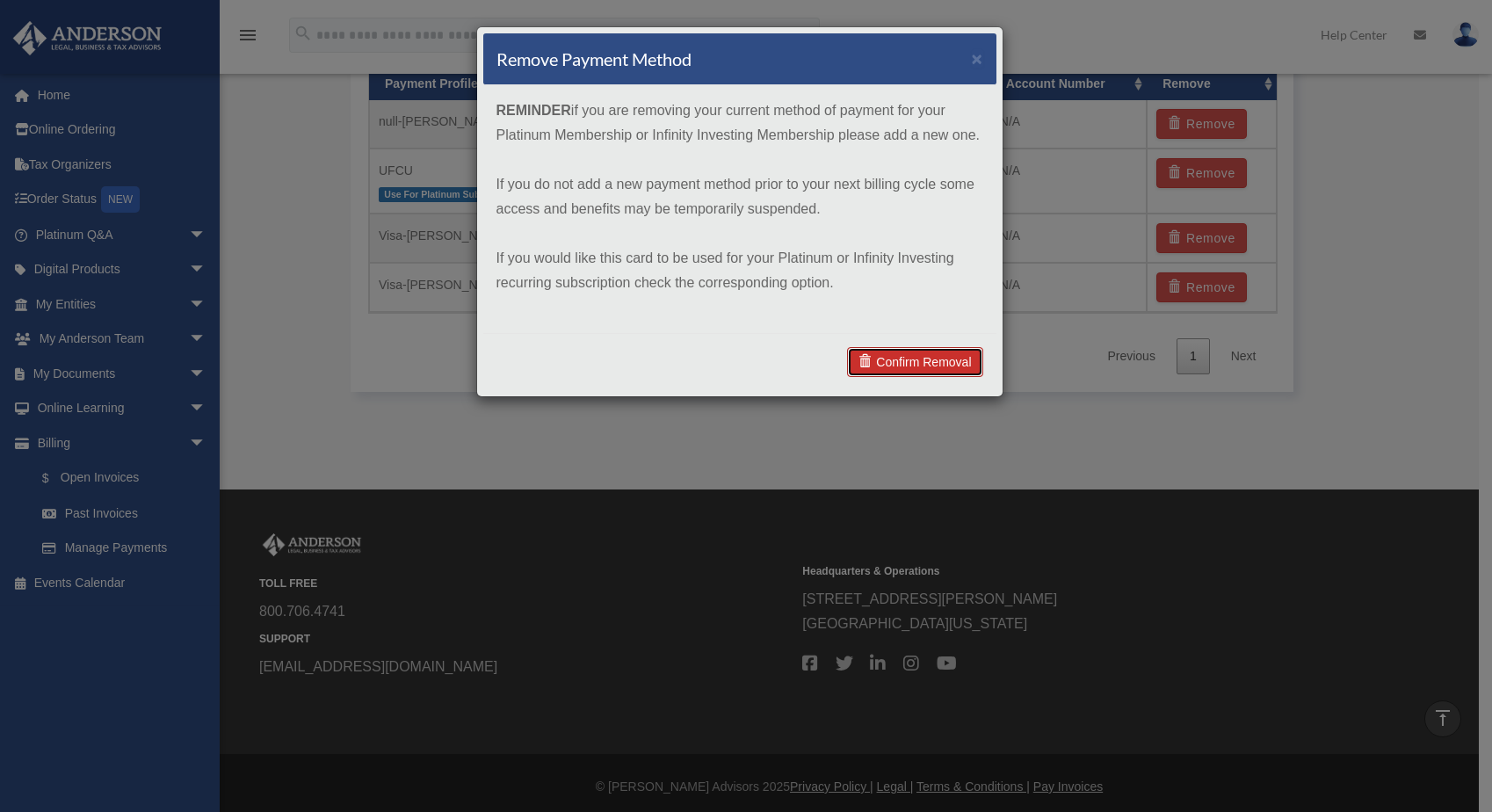
scroll to position [1223, 0]
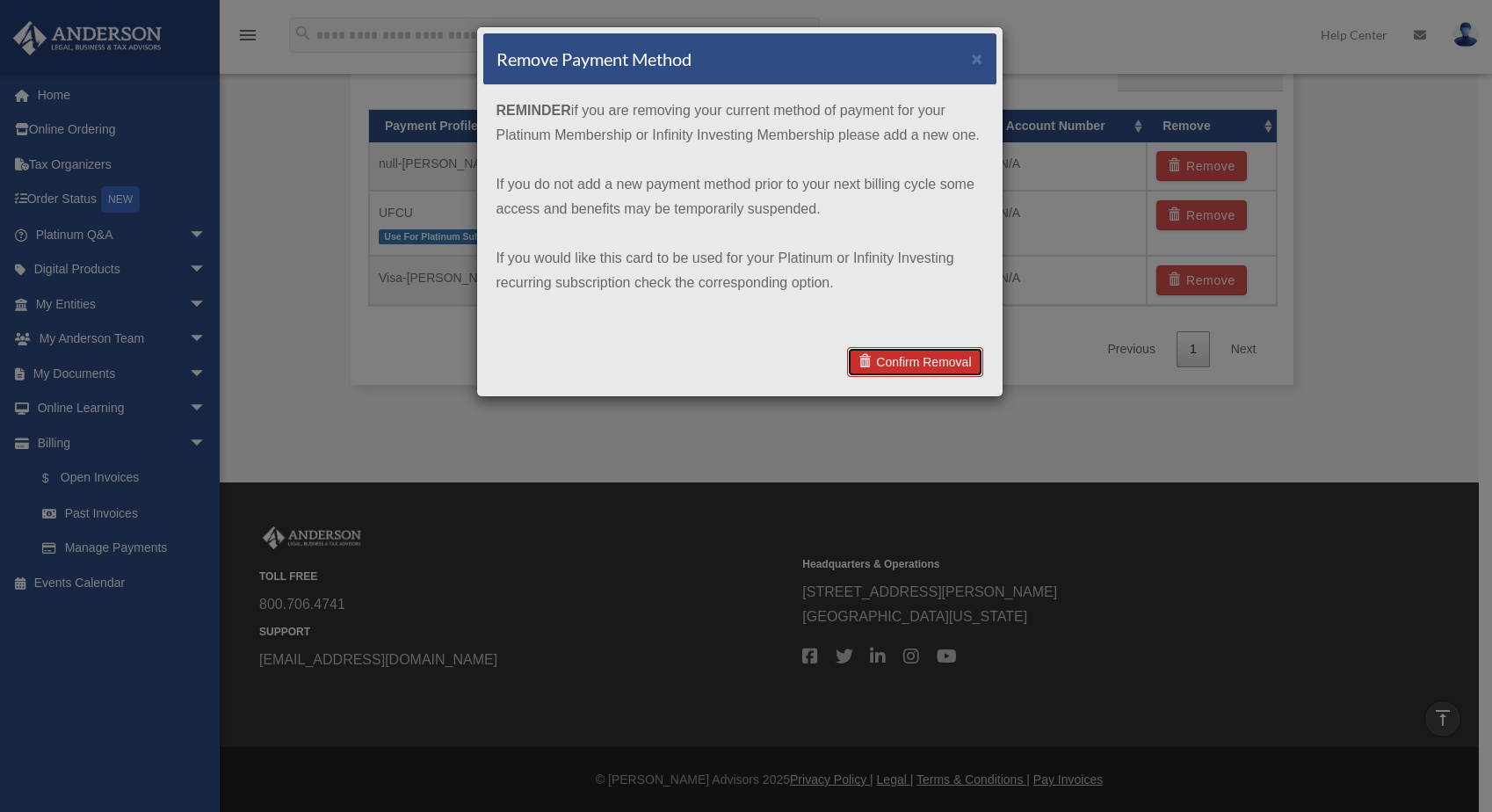
click at [946, 353] on link "Confirm Removal" at bounding box center [915, 362] width 135 height 30
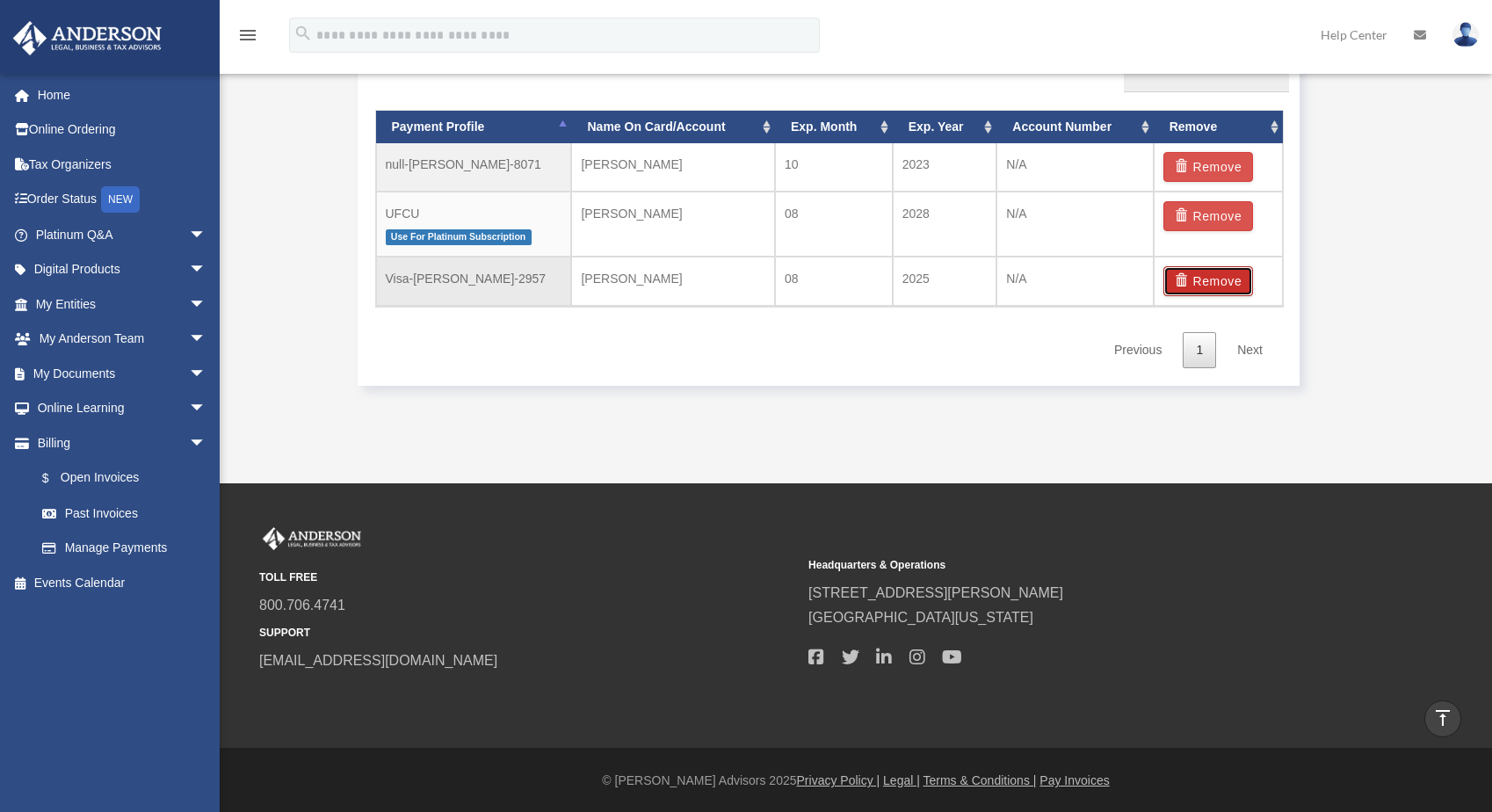
click at [1188, 281] on span "button" at bounding box center [1184, 280] width 19 height 12
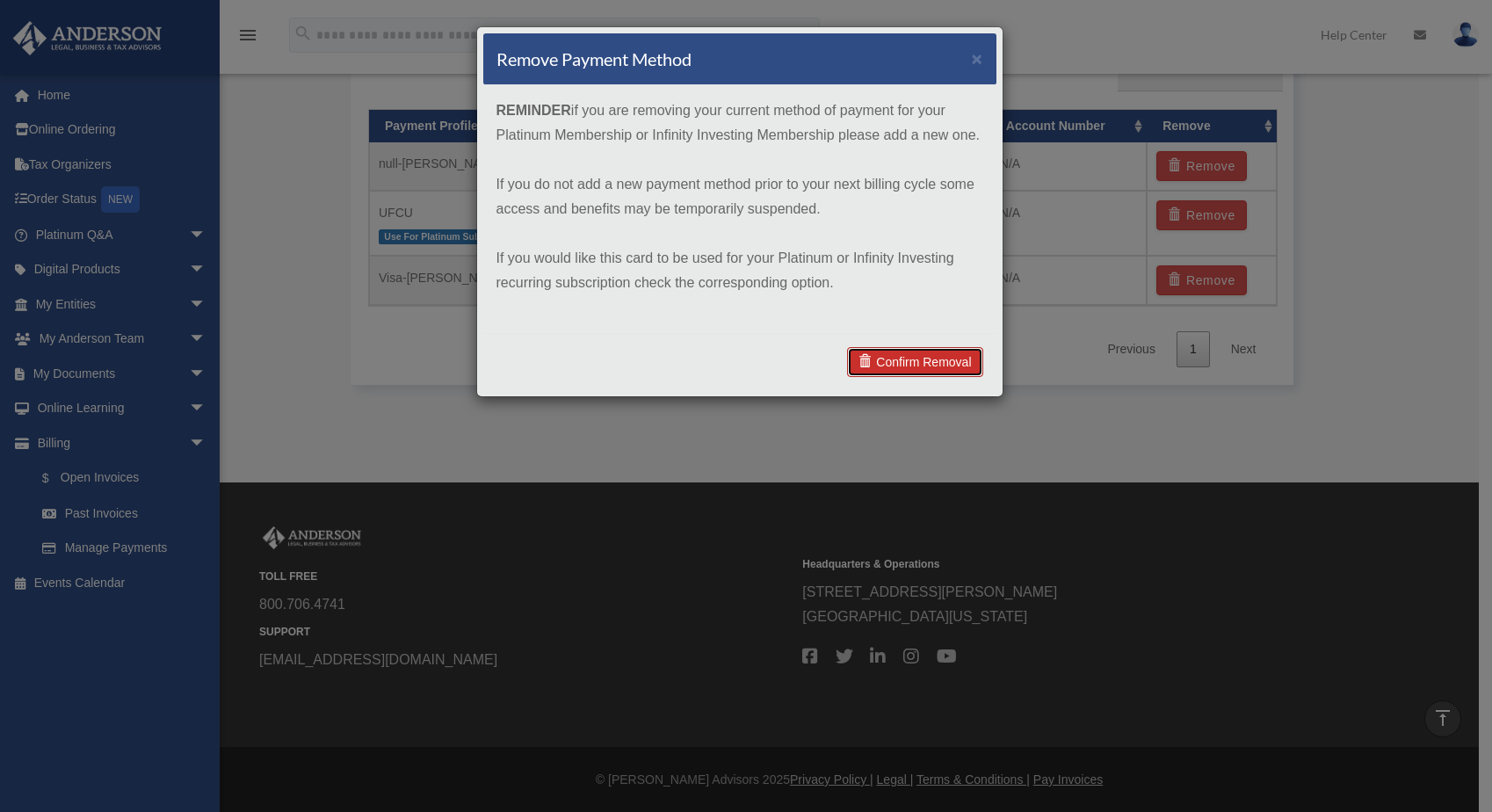
click at [893, 367] on link "Confirm Removal" at bounding box center [915, 362] width 135 height 30
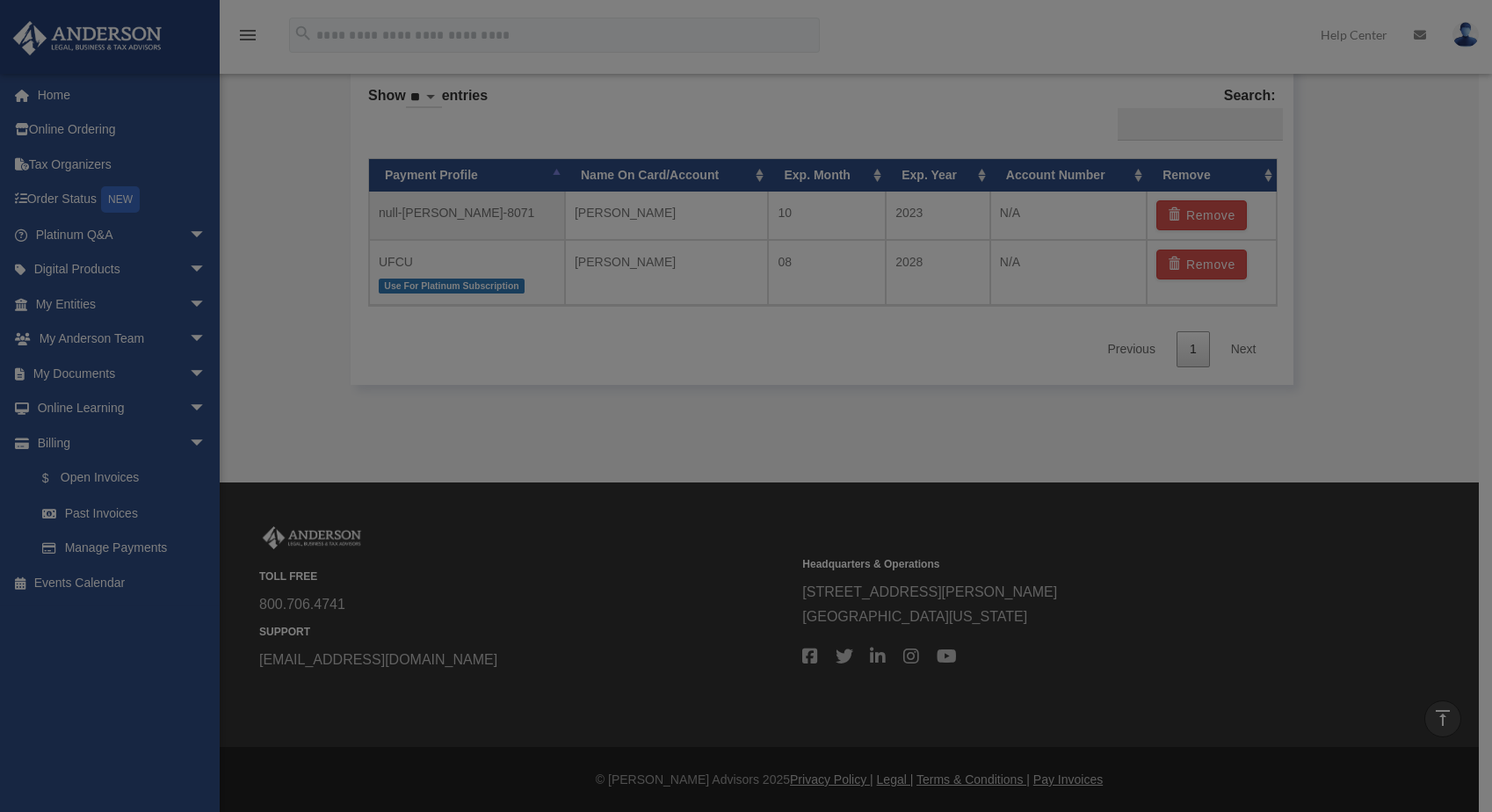
scroll to position [1173, 0]
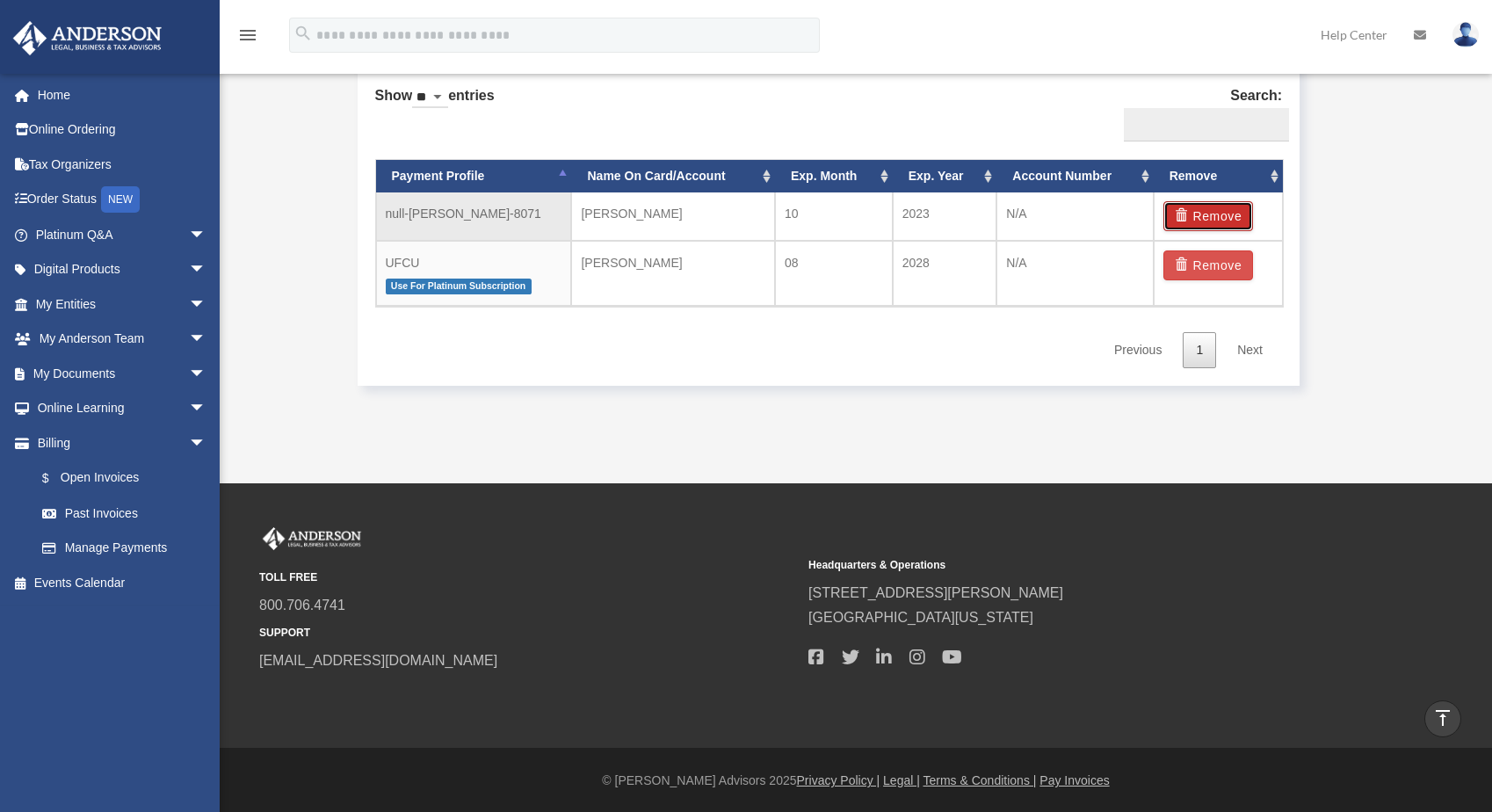
click at [1179, 220] on span "button" at bounding box center [1184, 215] width 19 height 12
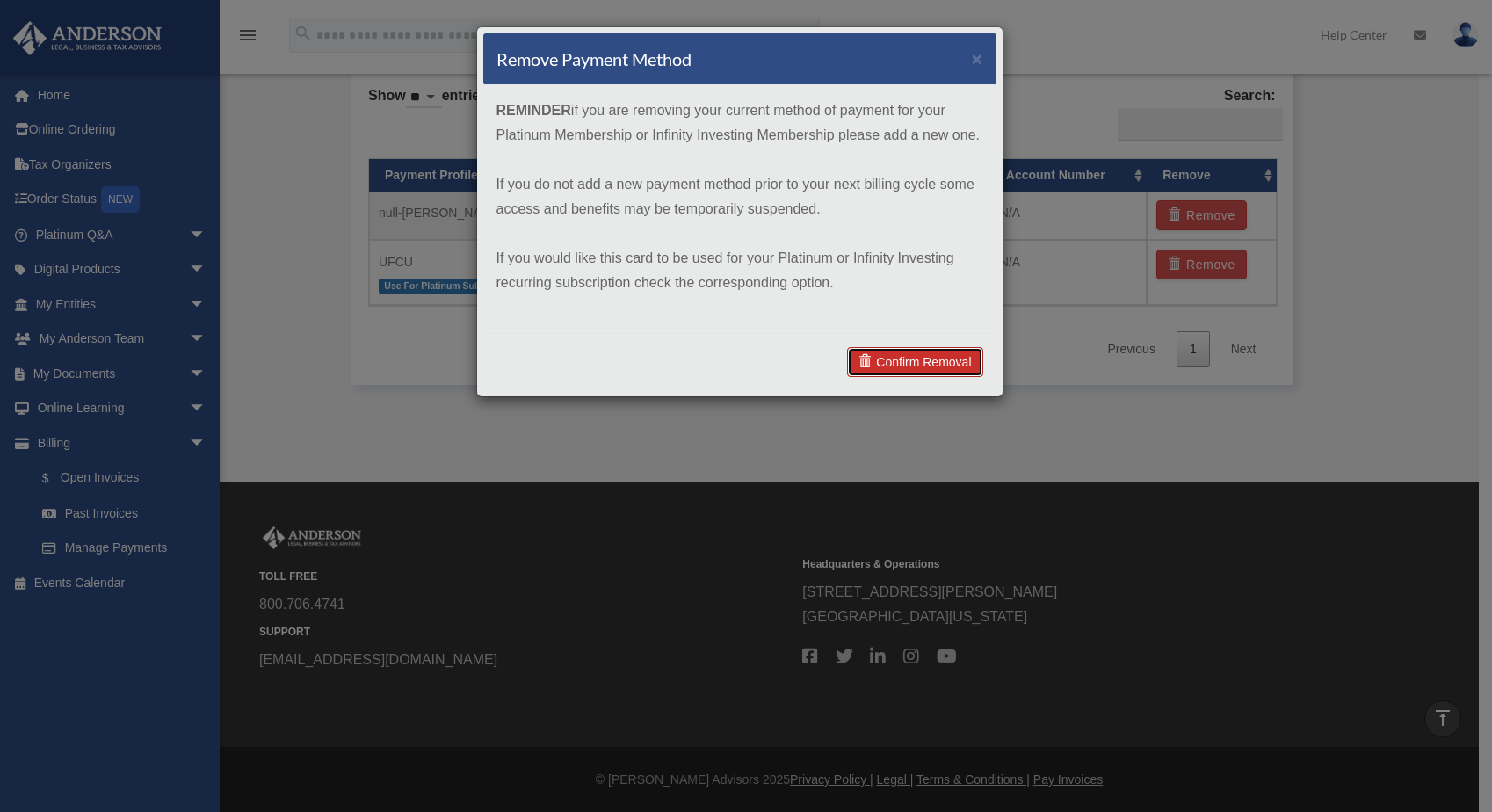
click at [959, 362] on link "Confirm Removal" at bounding box center [915, 362] width 135 height 30
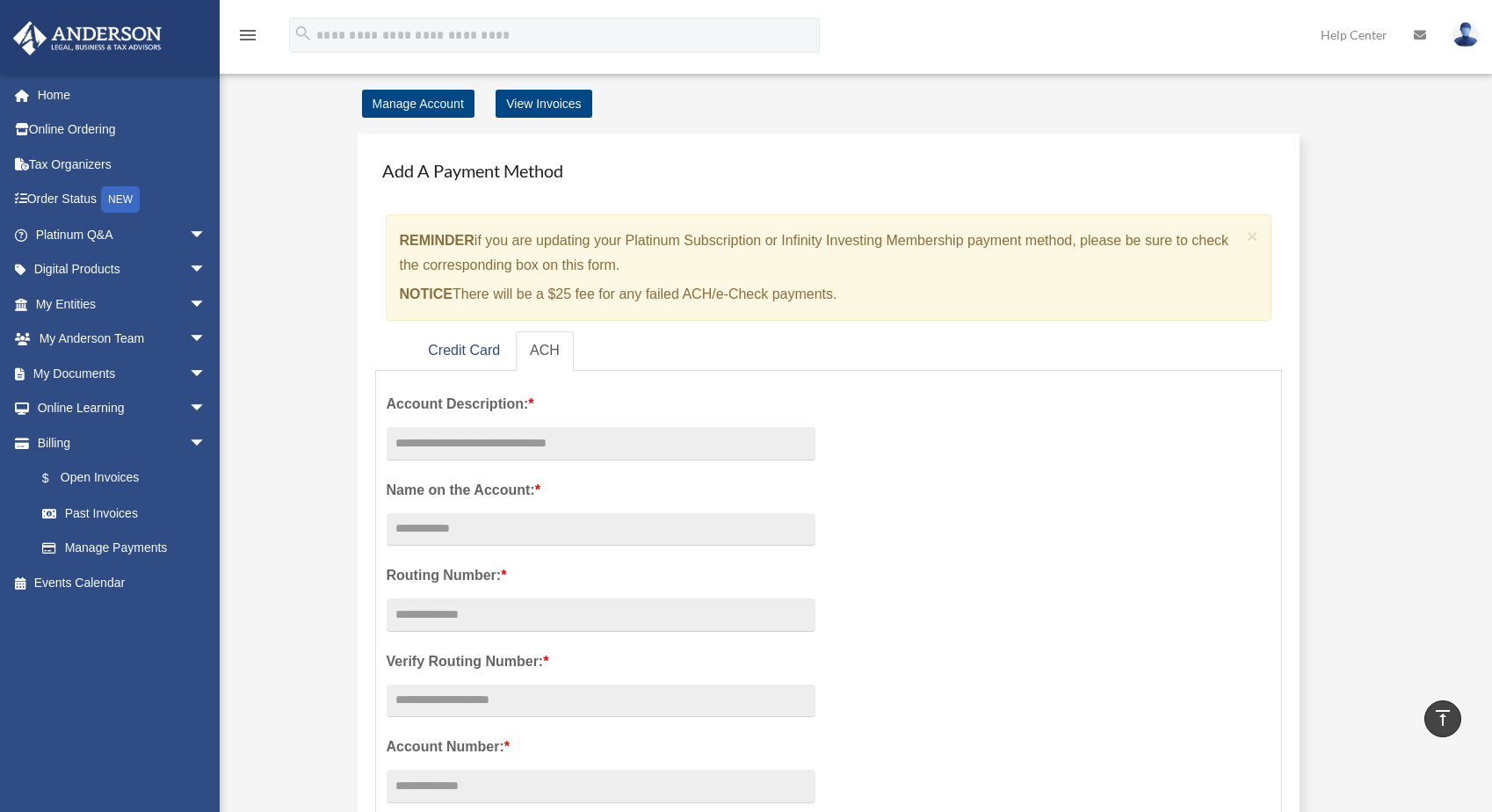
scroll to position [0, 0]
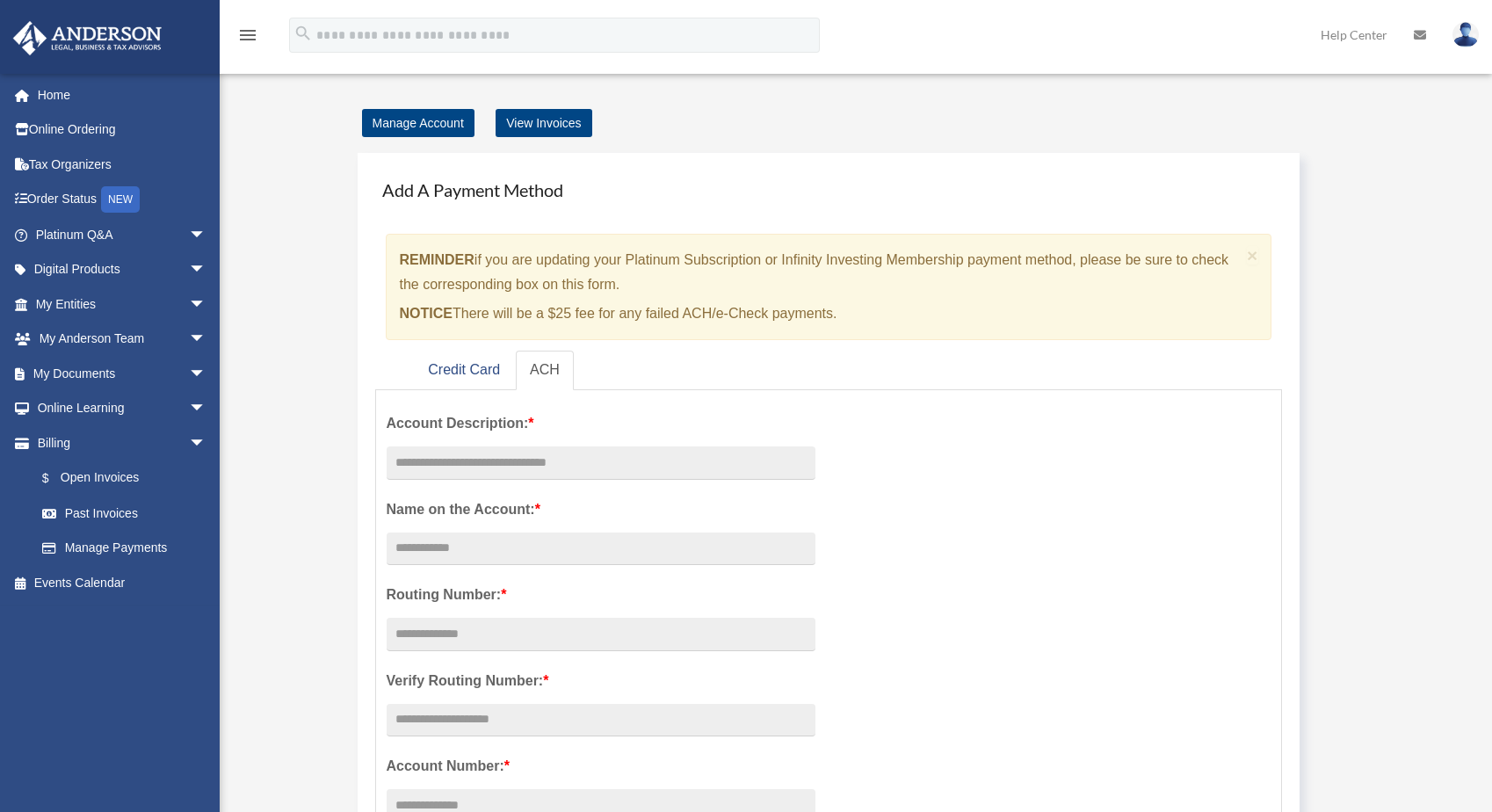
click at [322, 192] on div "Manage Account View Invoices Add A Payment Method × REMINDER if you are updatin…" at bounding box center [854, 819] width 1259 height 1417
click at [391, 111] on link "Manage Account" at bounding box center [419, 123] width 113 height 28
click at [399, 115] on link "Manage Account" at bounding box center [419, 123] width 113 height 28
click at [391, 129] on link "Manage Account" at bounding box center [419, 123] width 113 height 28
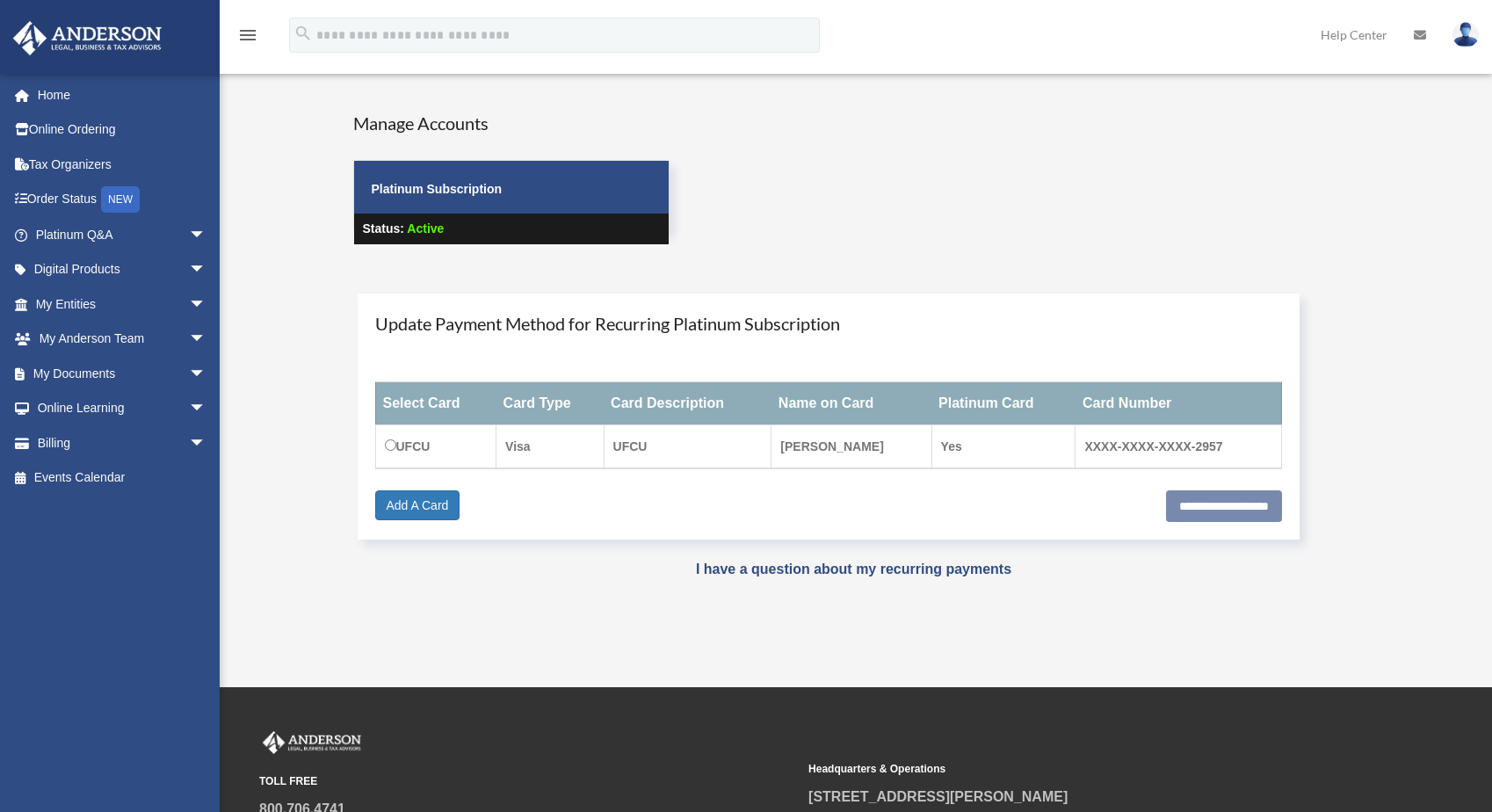
click at [116, 229] on link "Platinum Q&A arrow_drop_down" at bounding box center [122, 234] width 221 height 35
click at [501, 589] on div "Do you really want to log out? Yes No Manage Accounts Platinum Subscription Sta…" at bounding box center [854, 359] width 1259 height 496
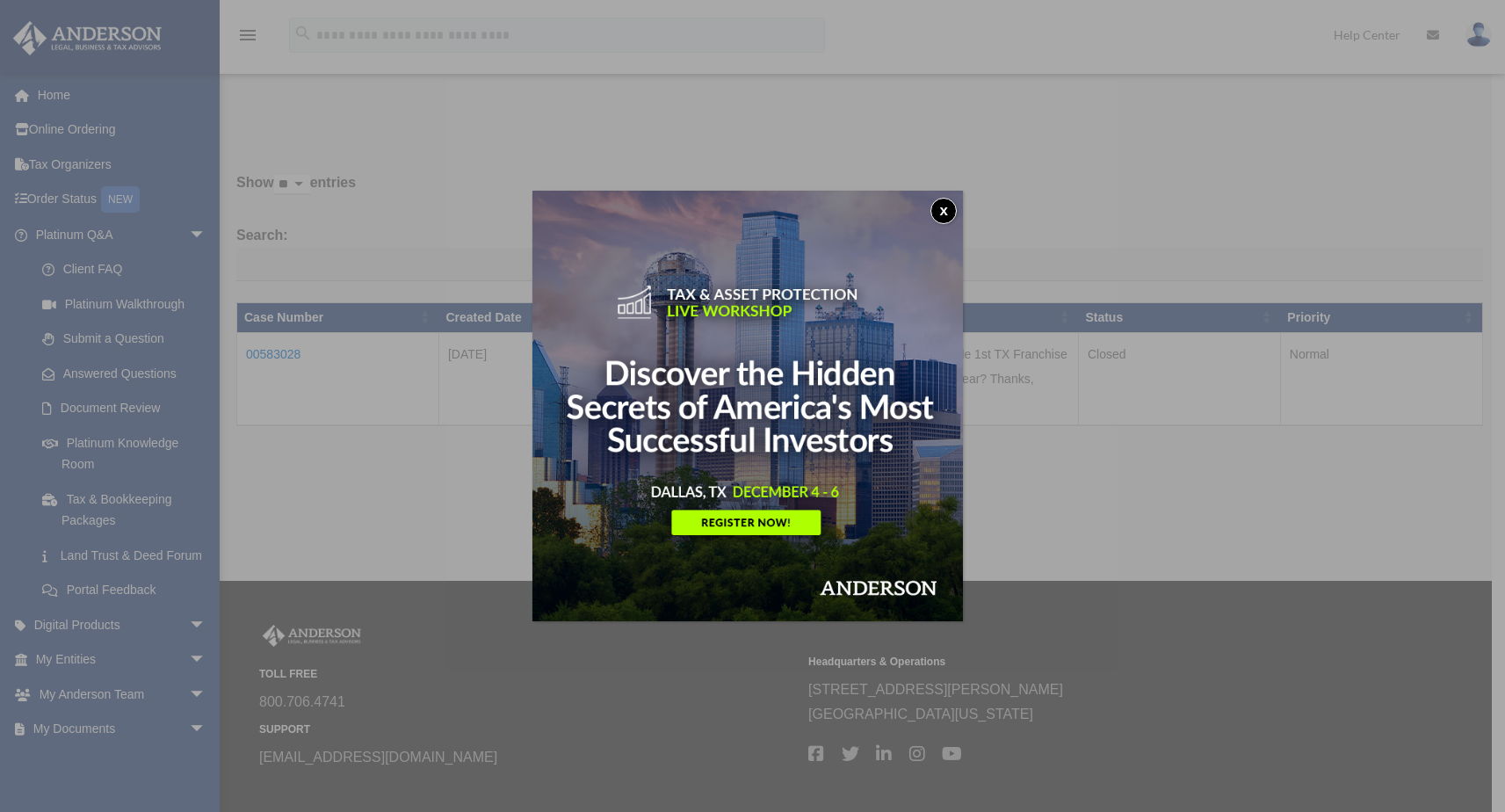
click at [946, 214] on button "x" at bounding box center [944, 211] width 26 height 26
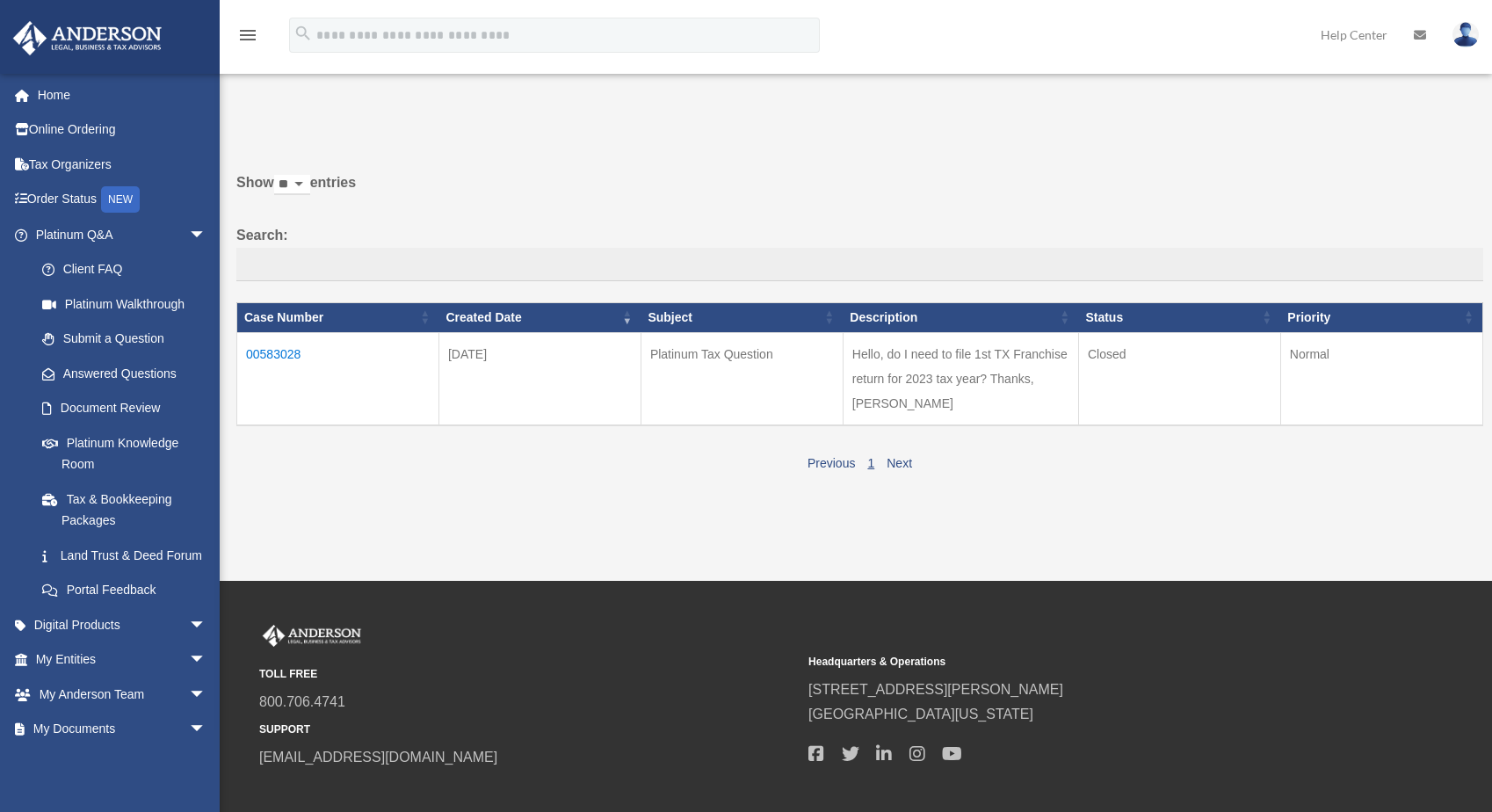
click at [964, 624] on div "TOLL FREE 800.706.4741 SUPPORT [EMAIL_ADDRESS][DOMAIN_NAME] Headquarters & Oper…" at bounding box center [855, 697] width 1193 height 146
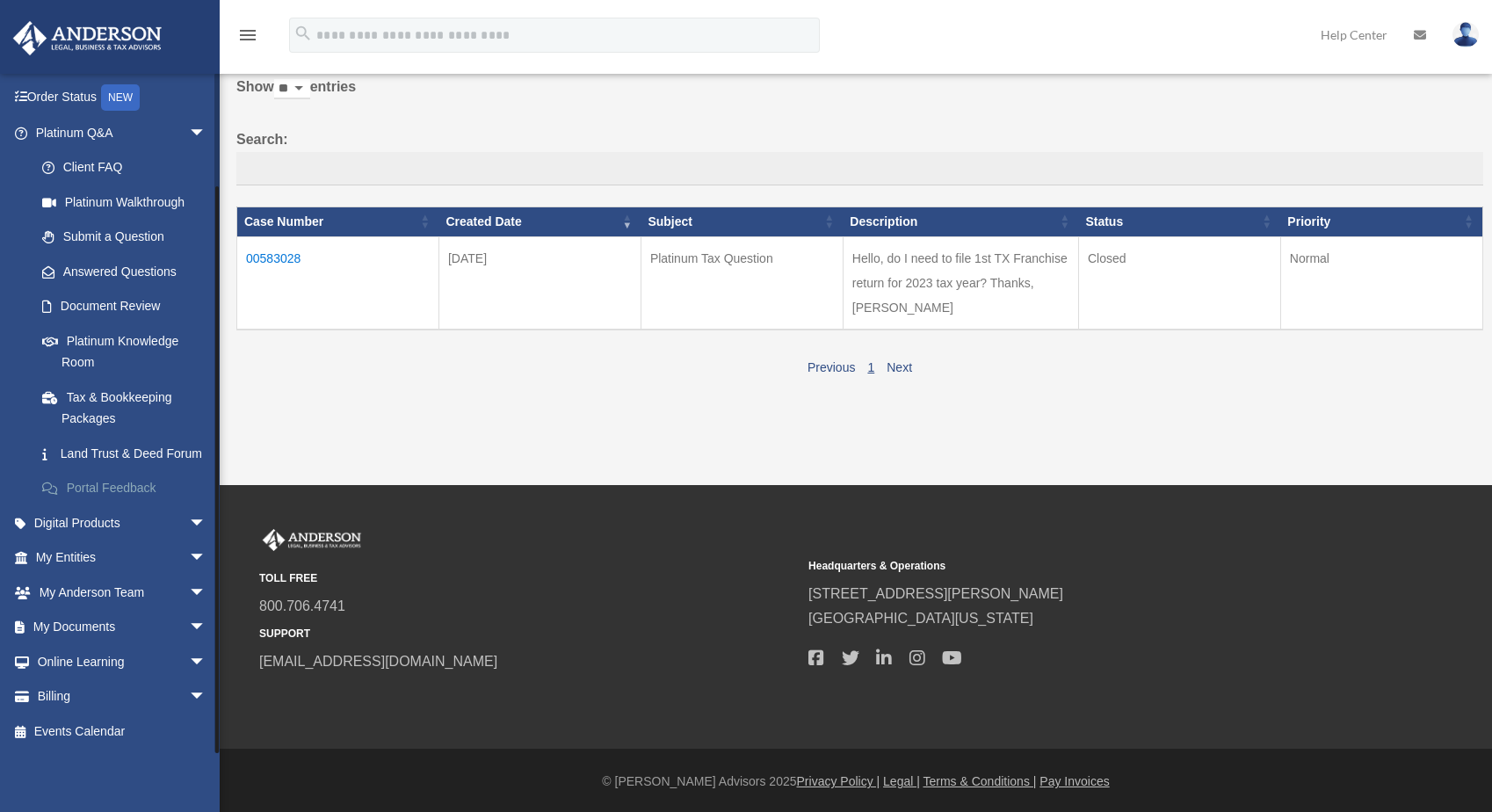
scroll to position [98, 0]
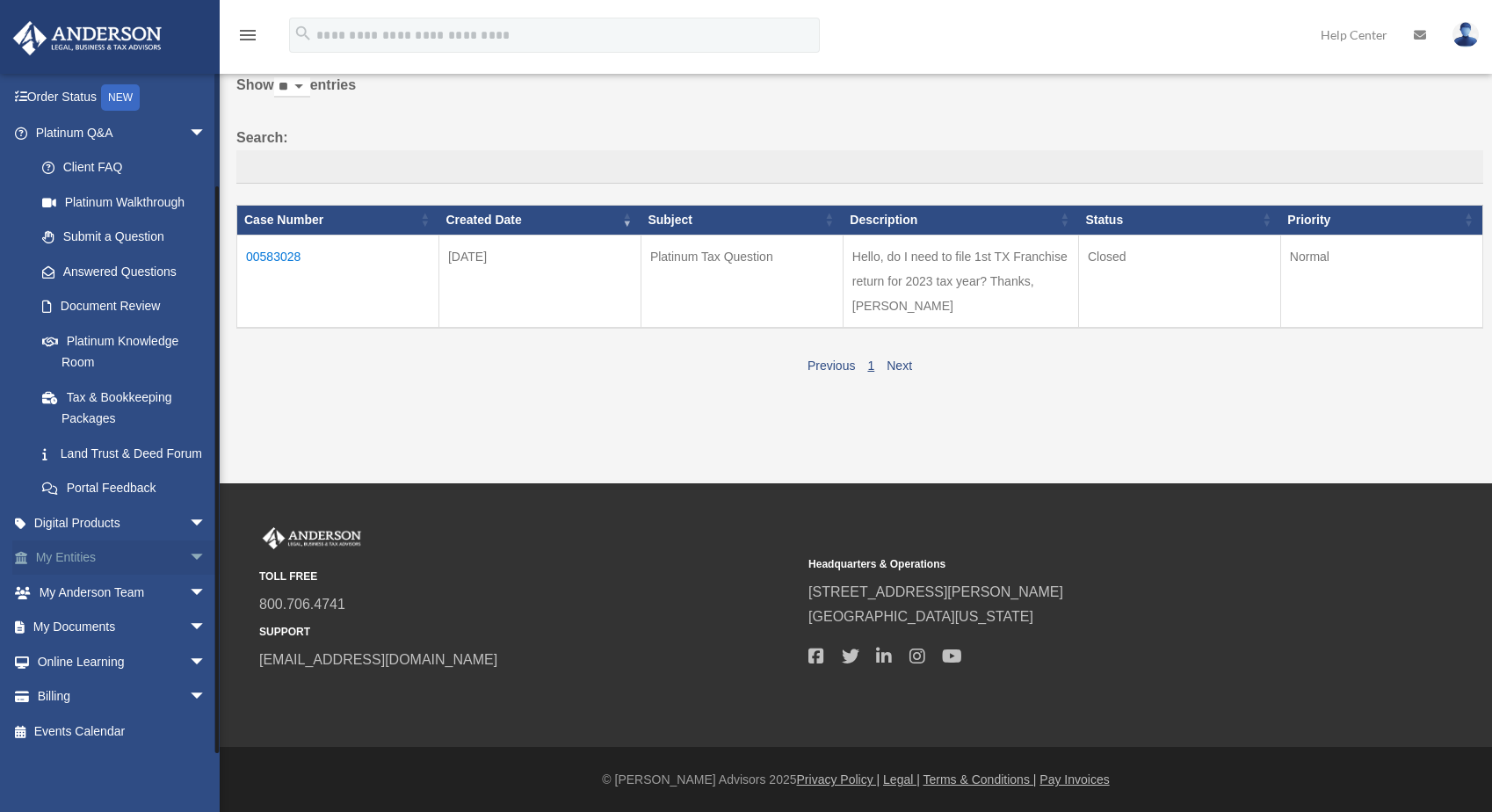
click at [155, 566] on link "My Entities arrow_drop_down" at bounding box center [122, 558] width 221 height 35
click at [190, 559] on span "arrow_drop_down" at bounding box center [206, 559] width 35 height 36
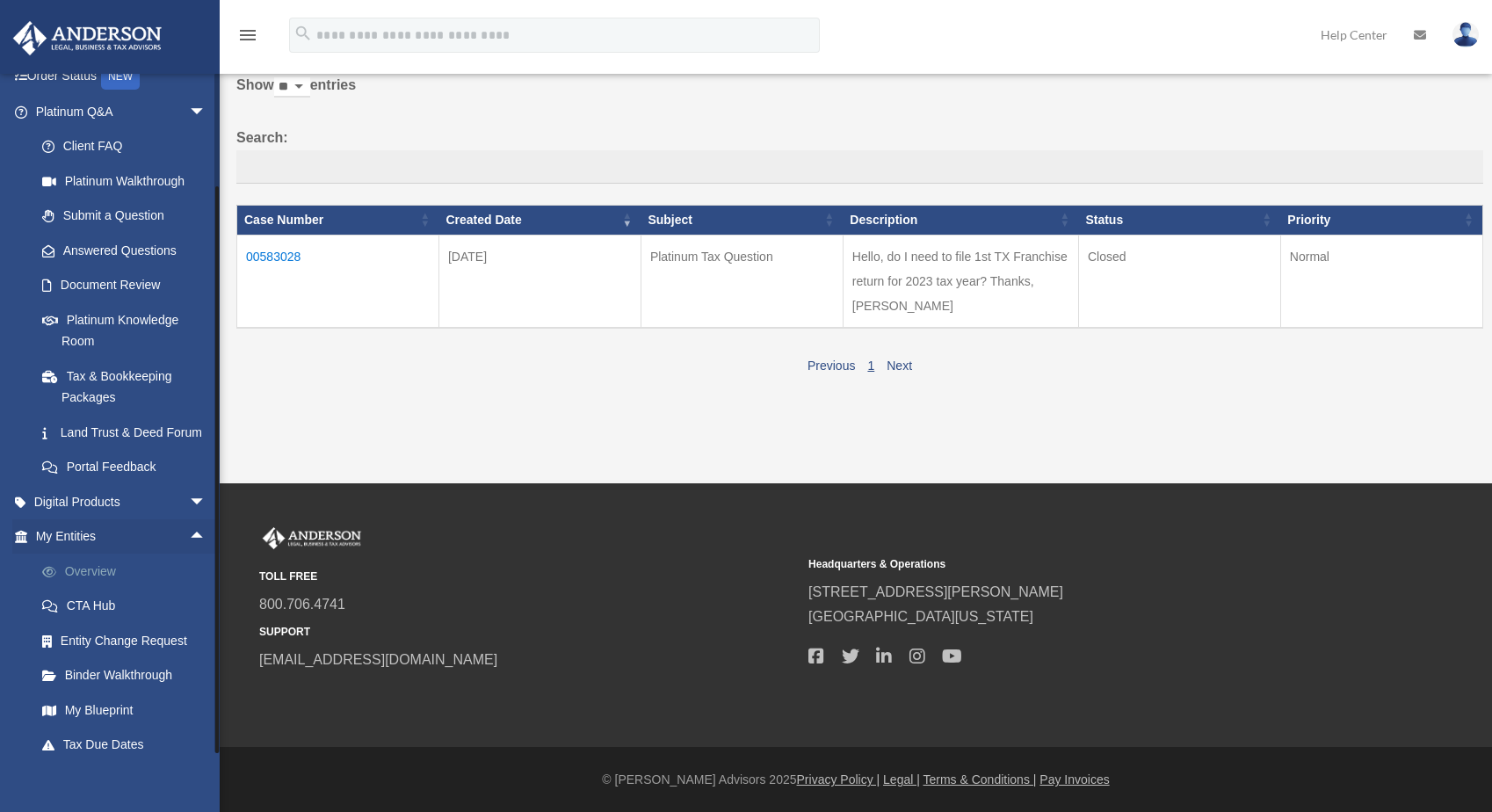
click at [161, 589] on link "Overview" at bounding box center [129, 571] width 208 height 35
click at [132, 589] on link "Overview" at bounding box center [129, 571] width 208 height 35
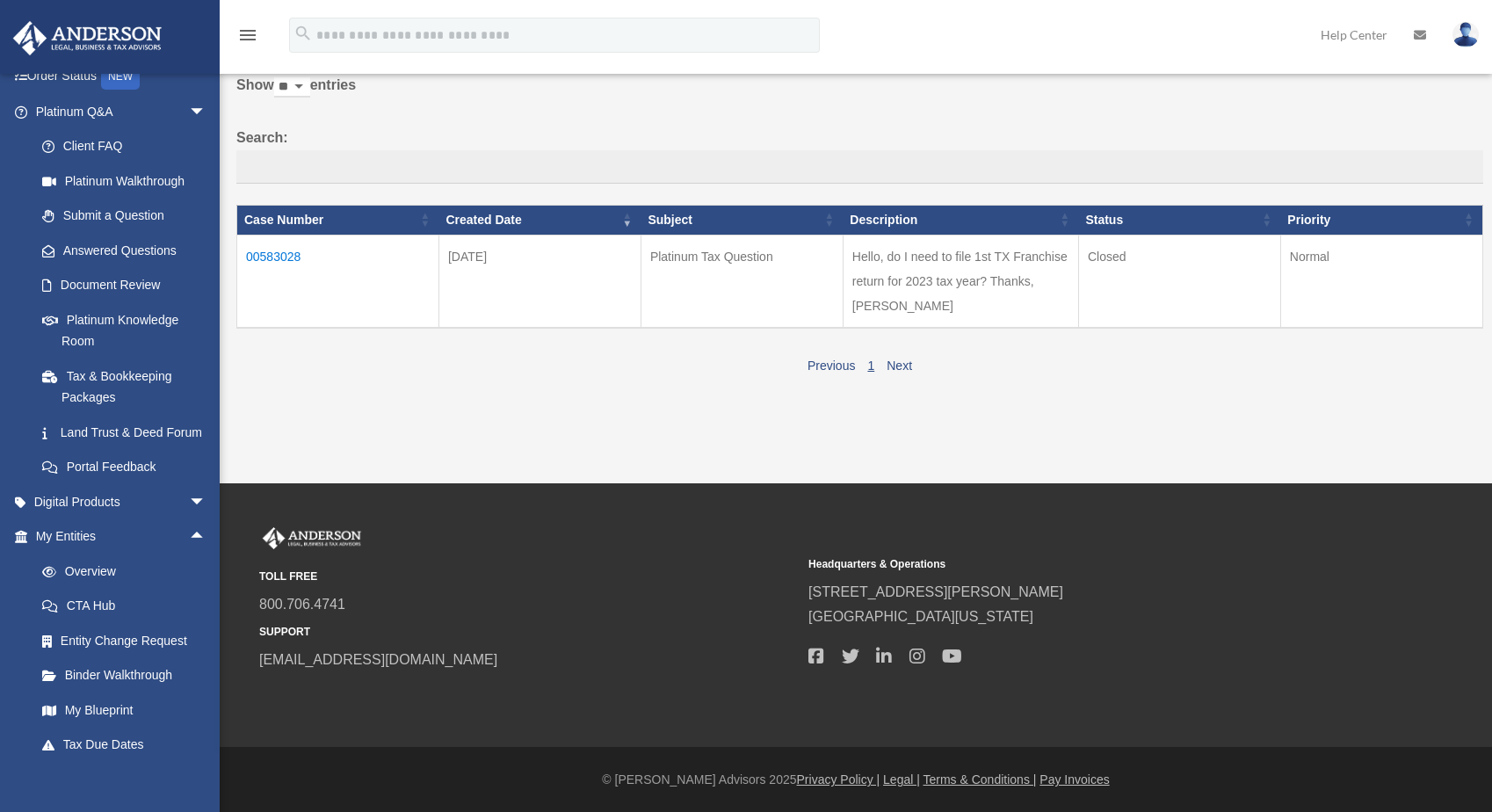
click at [328, 374] on div "Previous 1 Next" at bounding box center [860, 363] width 1247 height 28
